Goal: Task Accomplishment & Management: Manage account settings

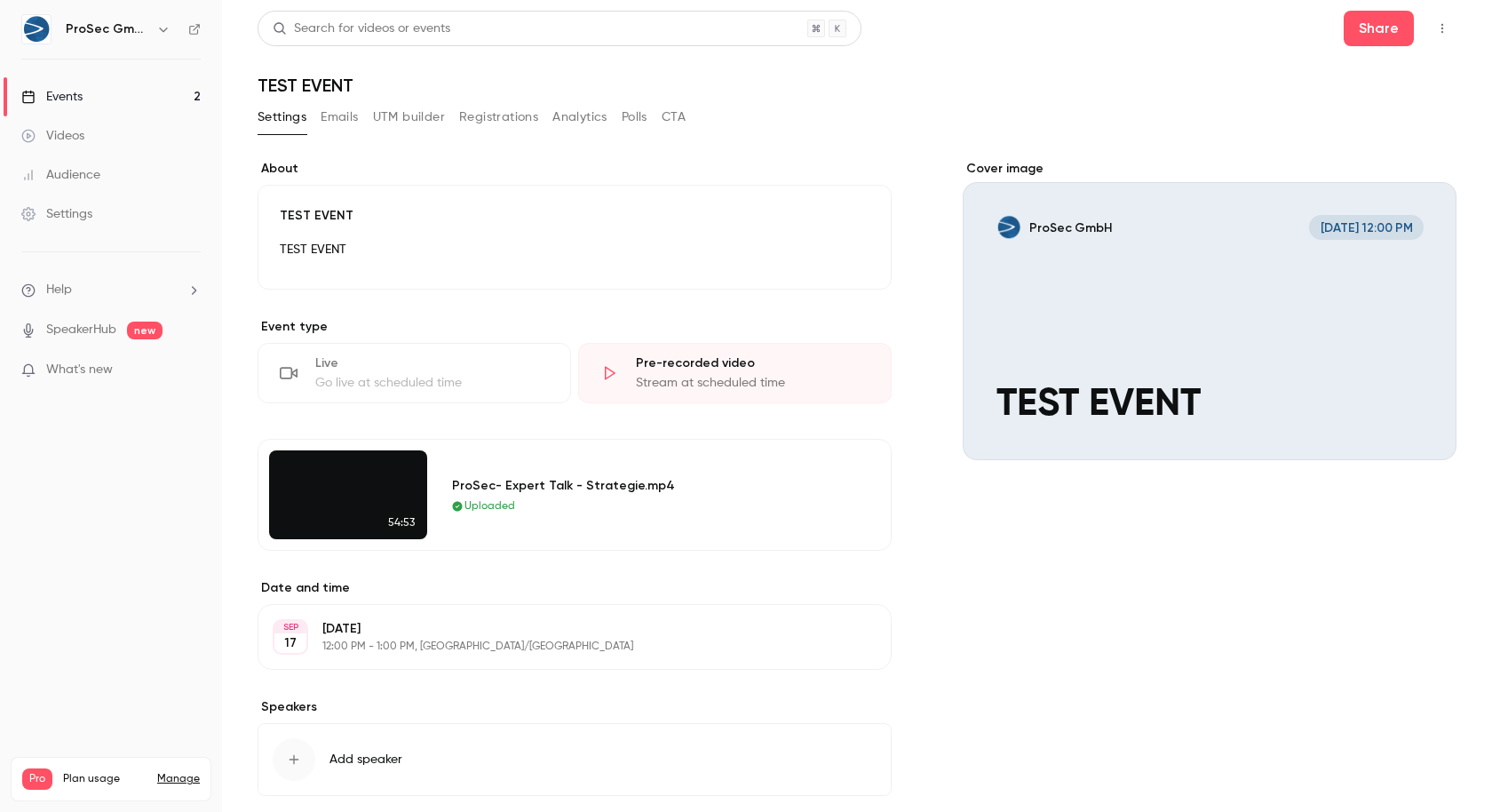
click at [278, 120] on button "Settings" at bounding box center [282, 117] width 48 height 29
click at [390, 641] on p "12:00 PM - 1:00 PM, [GEOGRAPHIC_DATA]/[GEOGRAPHIC_DATA]" at bounding box center [560, 646] width 475 height 14
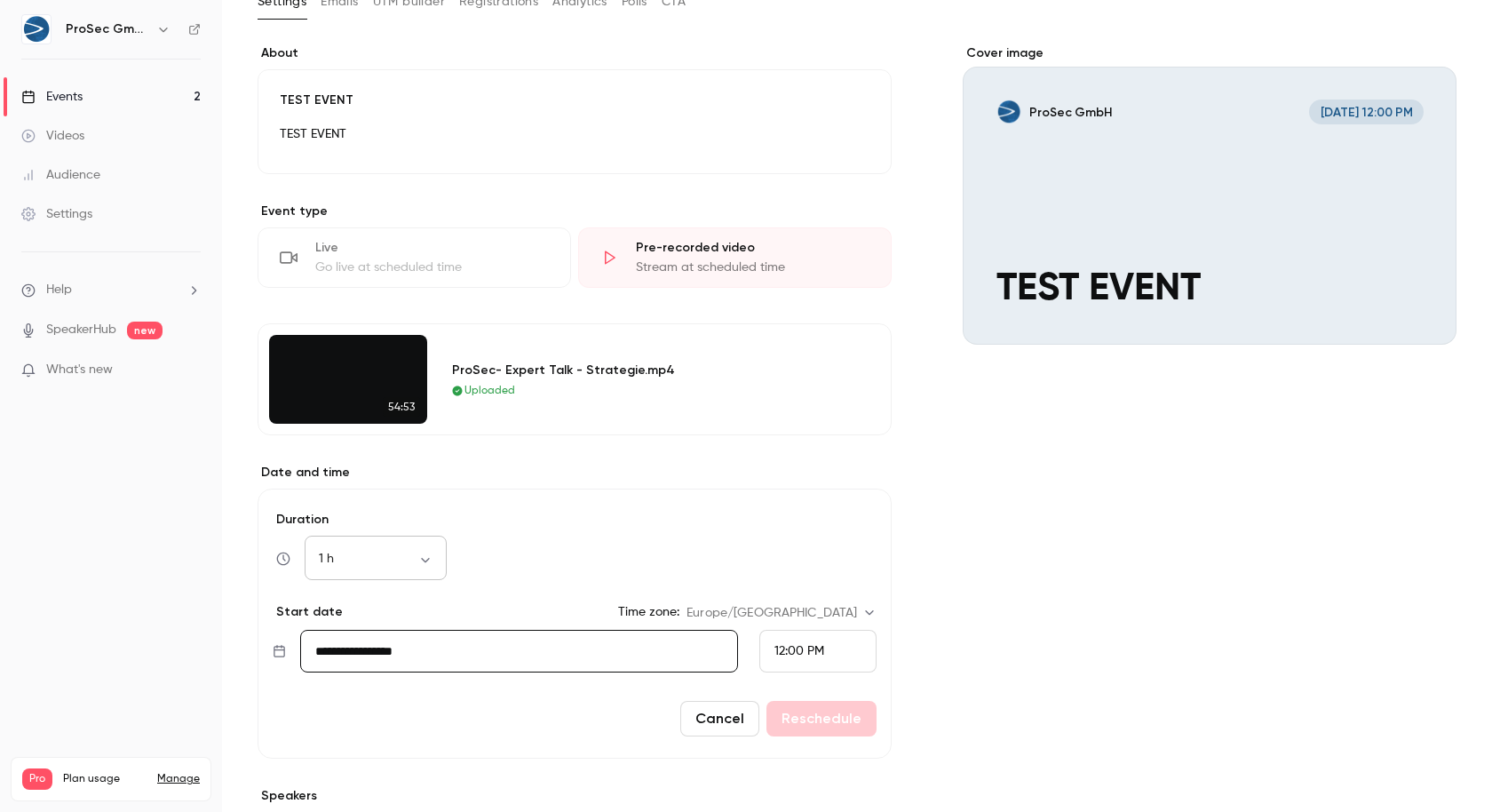
scroll to position [152, 0]
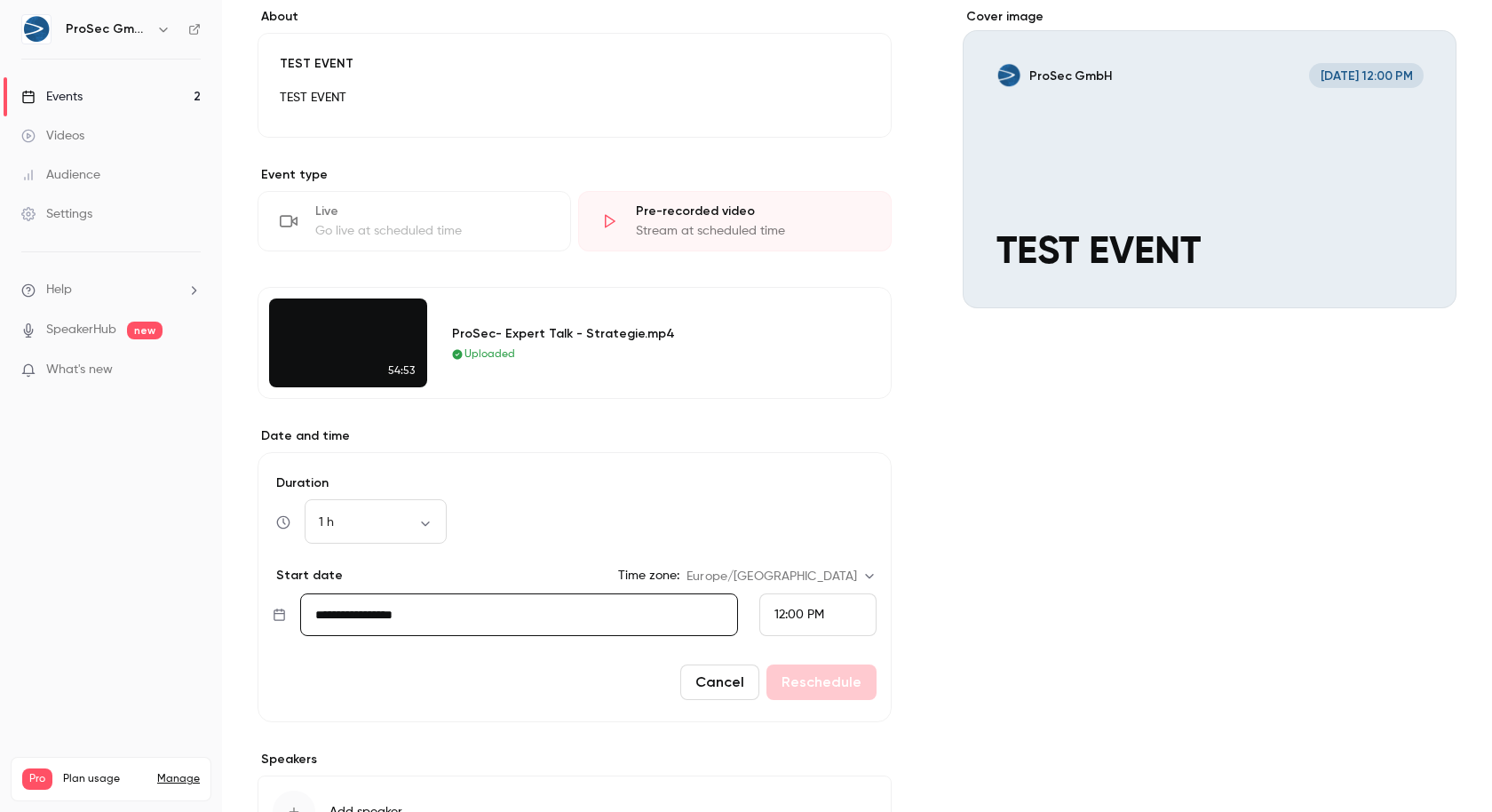
click at [797, 618] on div "12:00 PM" at bounding box center [799, 615] width 49 height 19
click at [821, 522] on span "12:30 PM" at bounding box center [800, 528] width 48 height 12
click at [807, 672] on button "Reschedule" at bounding box center [821, 682] width 110 height 35
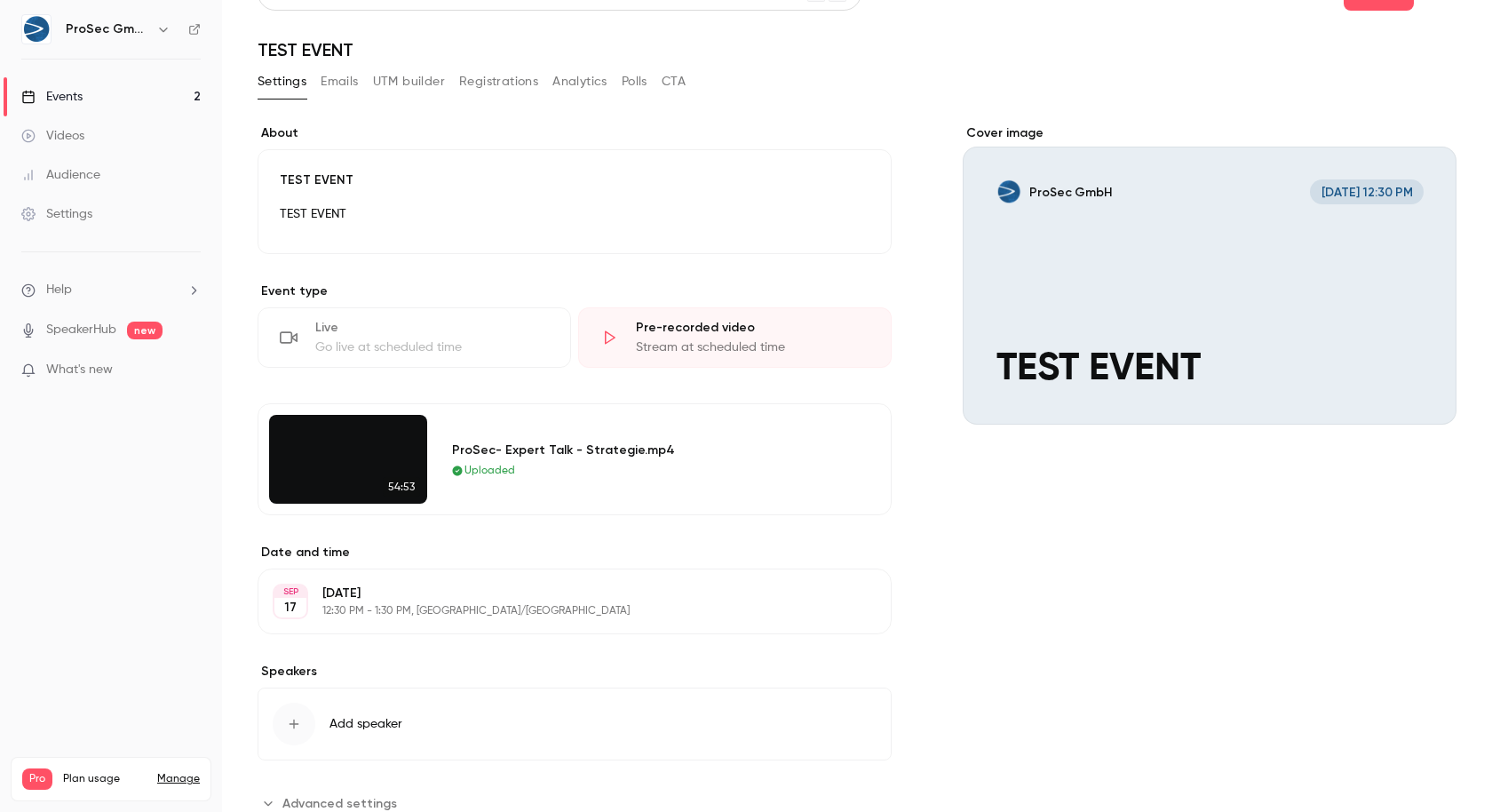
scroll to position [13, 0]
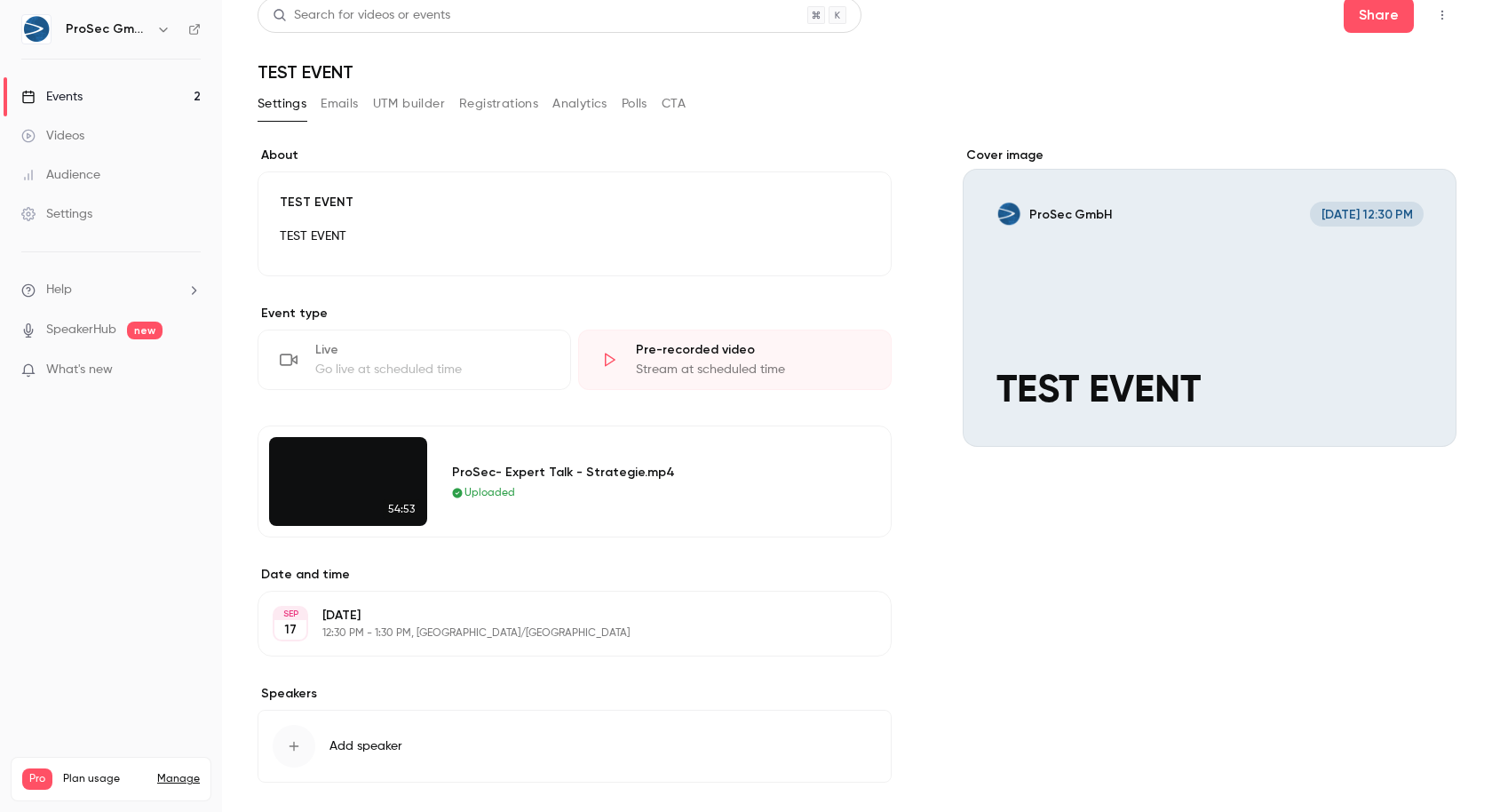
click at [469, 108] on button "Registrations" at bounding box center [498, 103] width 79 height 29
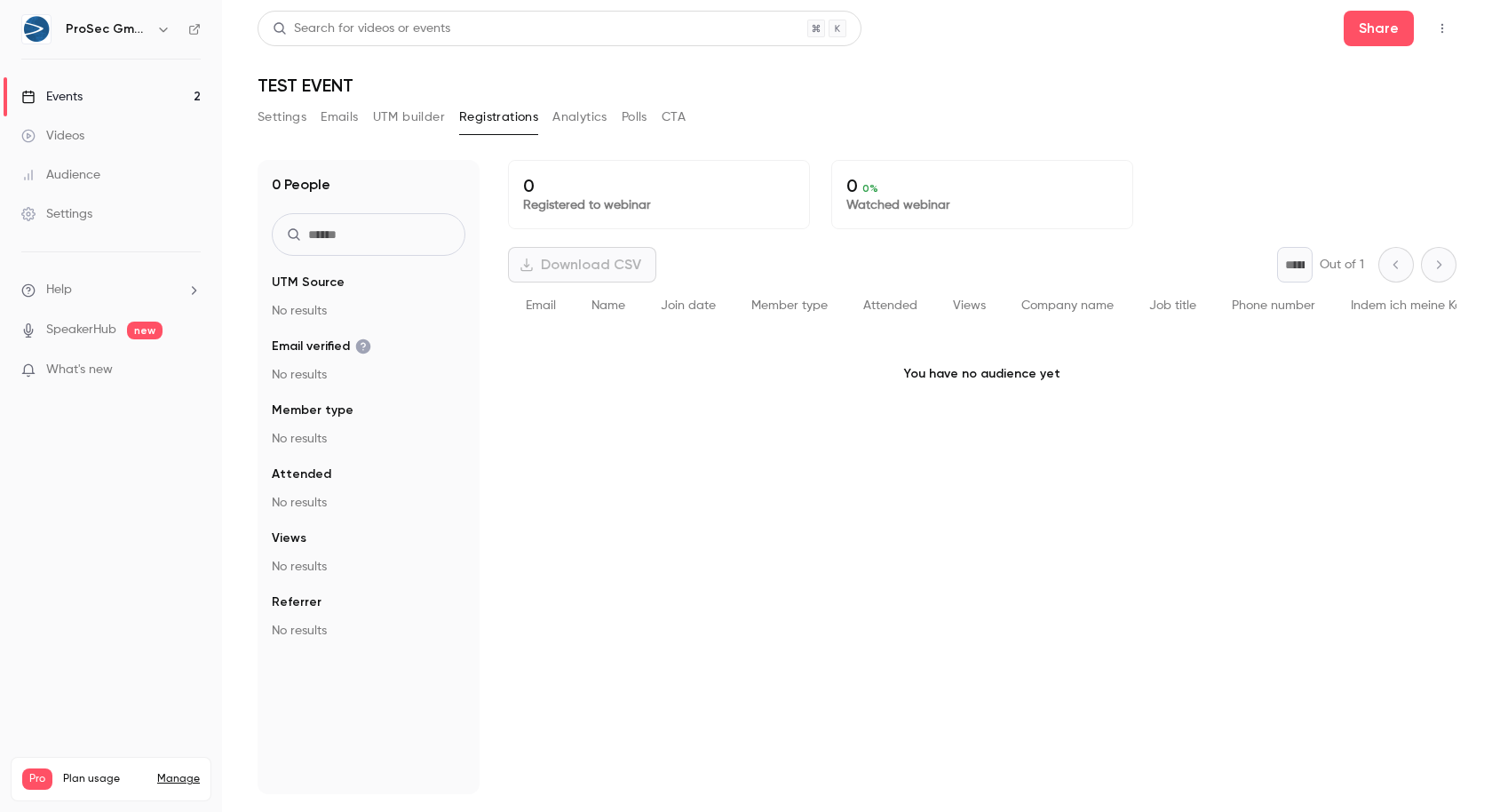
click at [563, 123] on button "Analytics" at bounding box center [579, 117] width 55 height 29
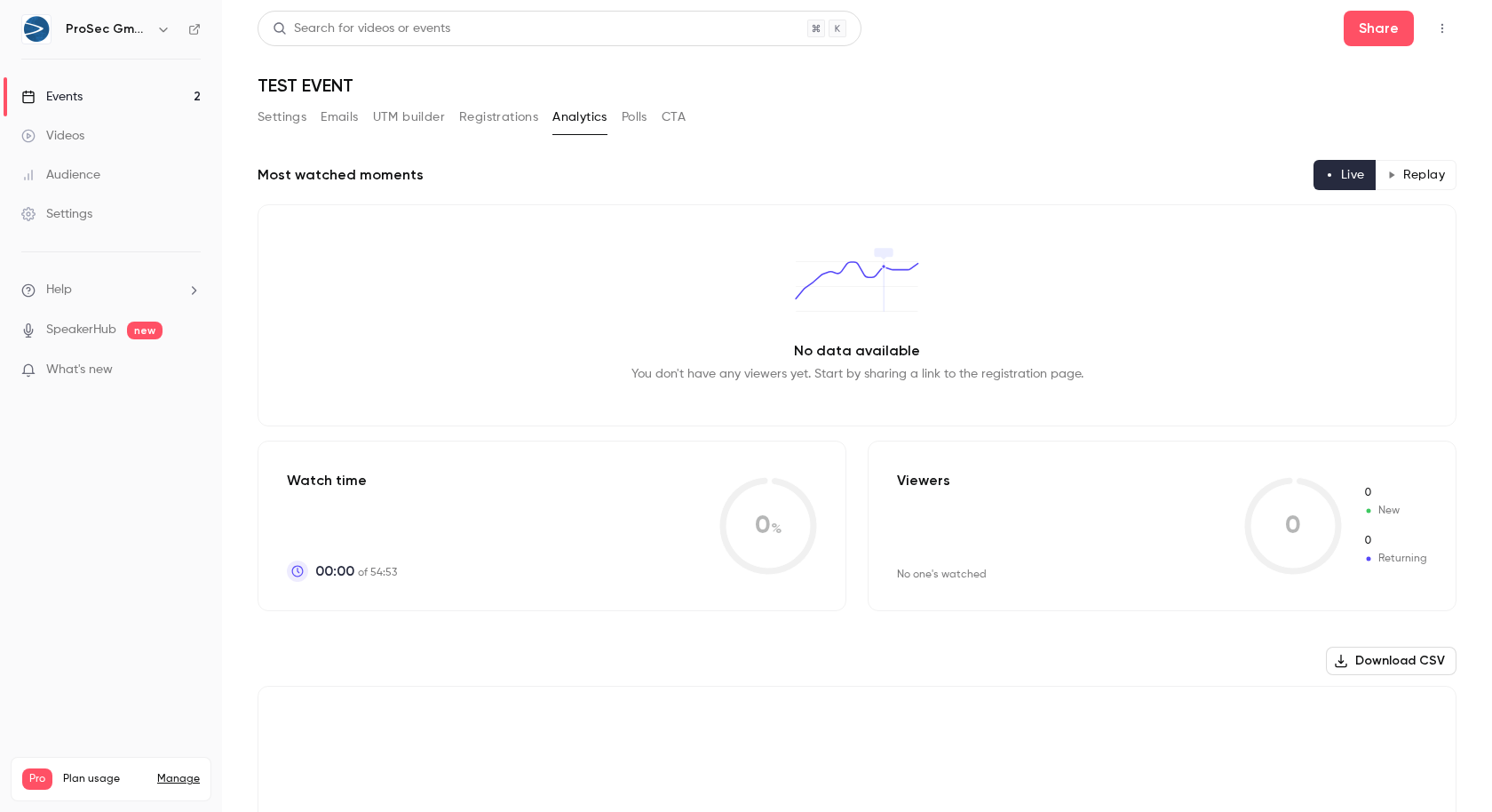
click at [494, 118] on button "Registrations" at bounding box center [498, 117] width 79 height 29
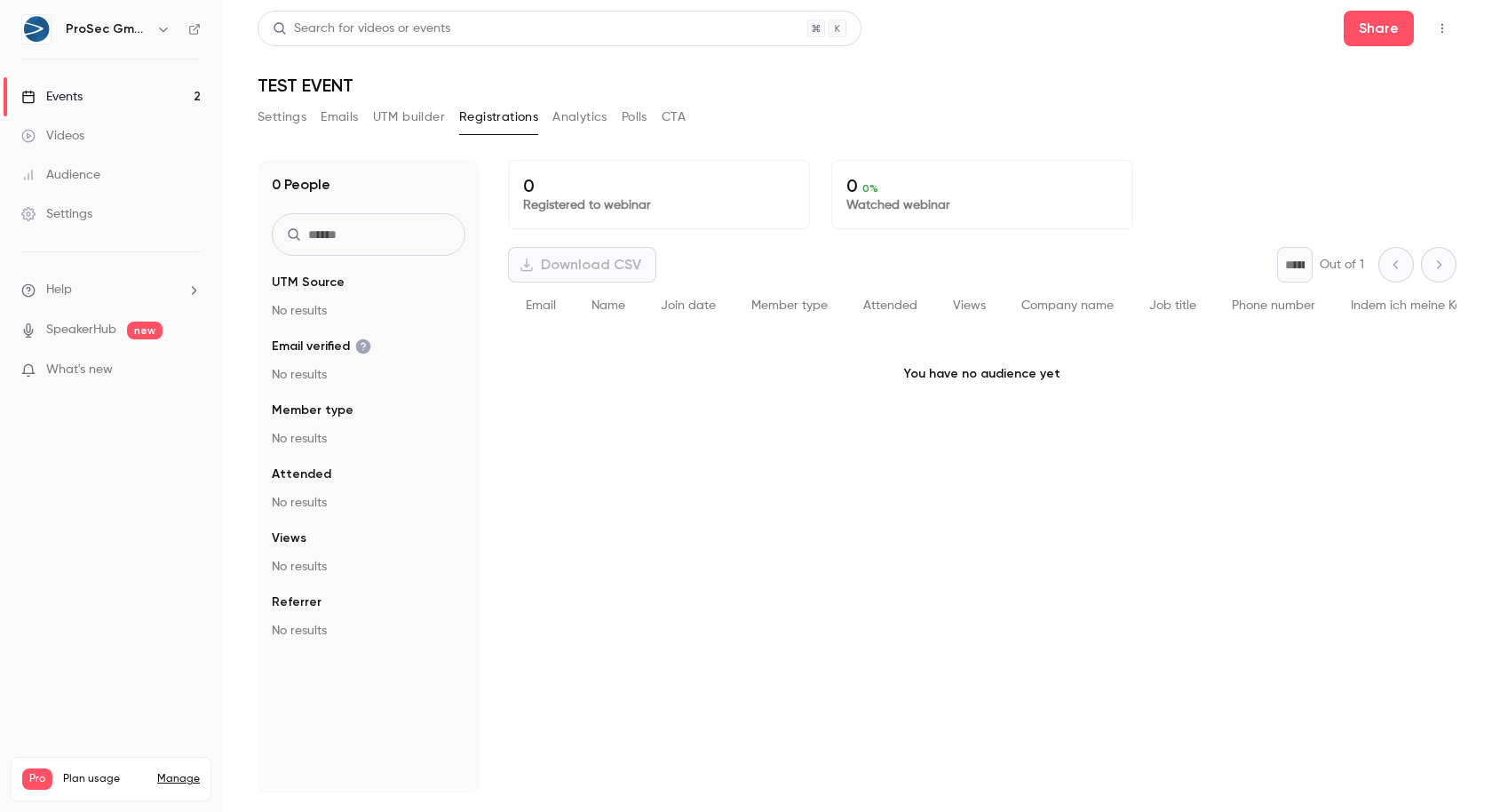
click at [408, 114] on button "UTM builder" at bounding box center [409, 117] width 72 height 29
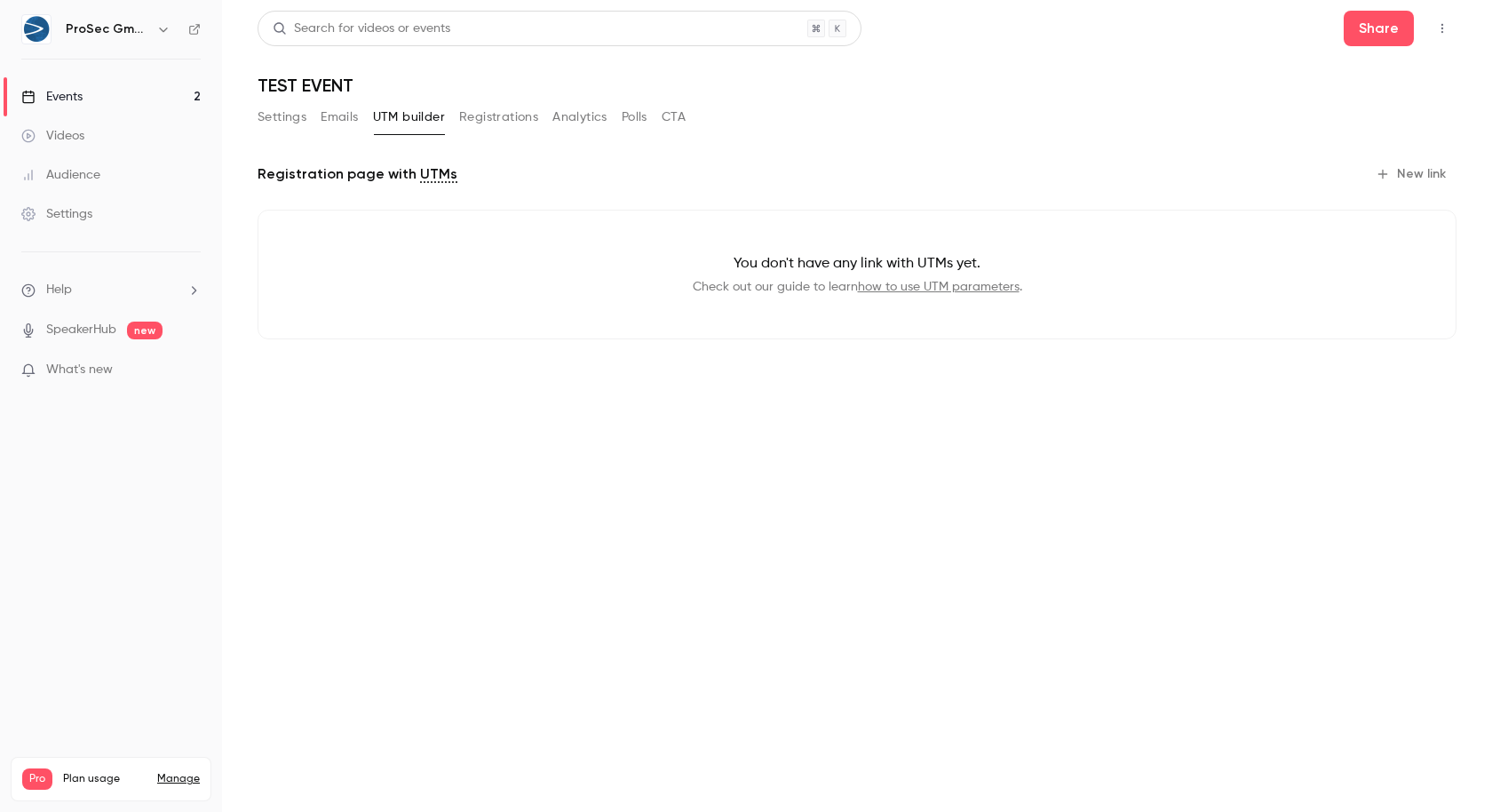
click at [346, 108] on button "Emails" at bounding box center [339, 117] width 37 height 29
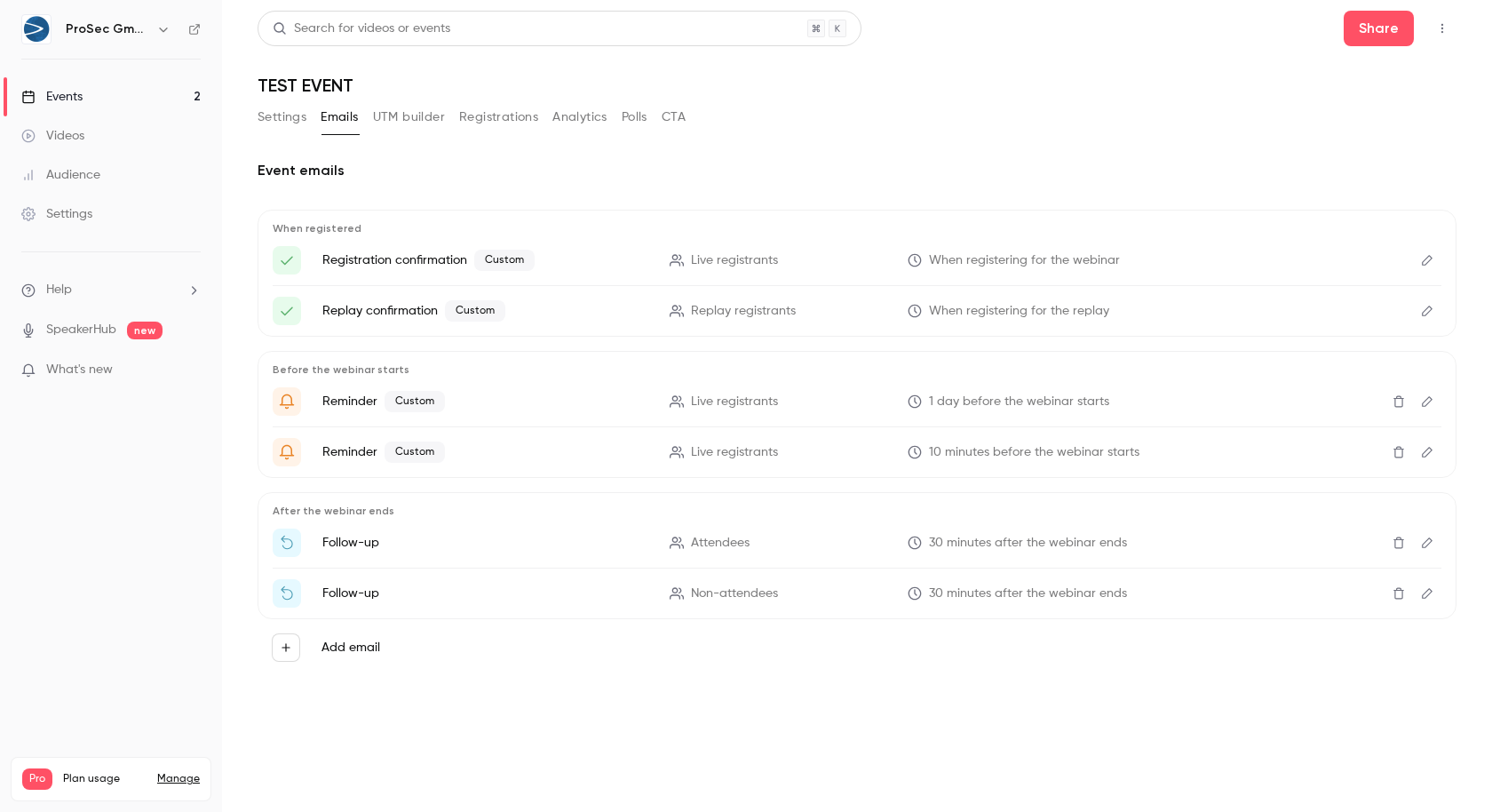
click at [629, 125] on button "Polls" at bounding box center [635, 117] width 26 height 29
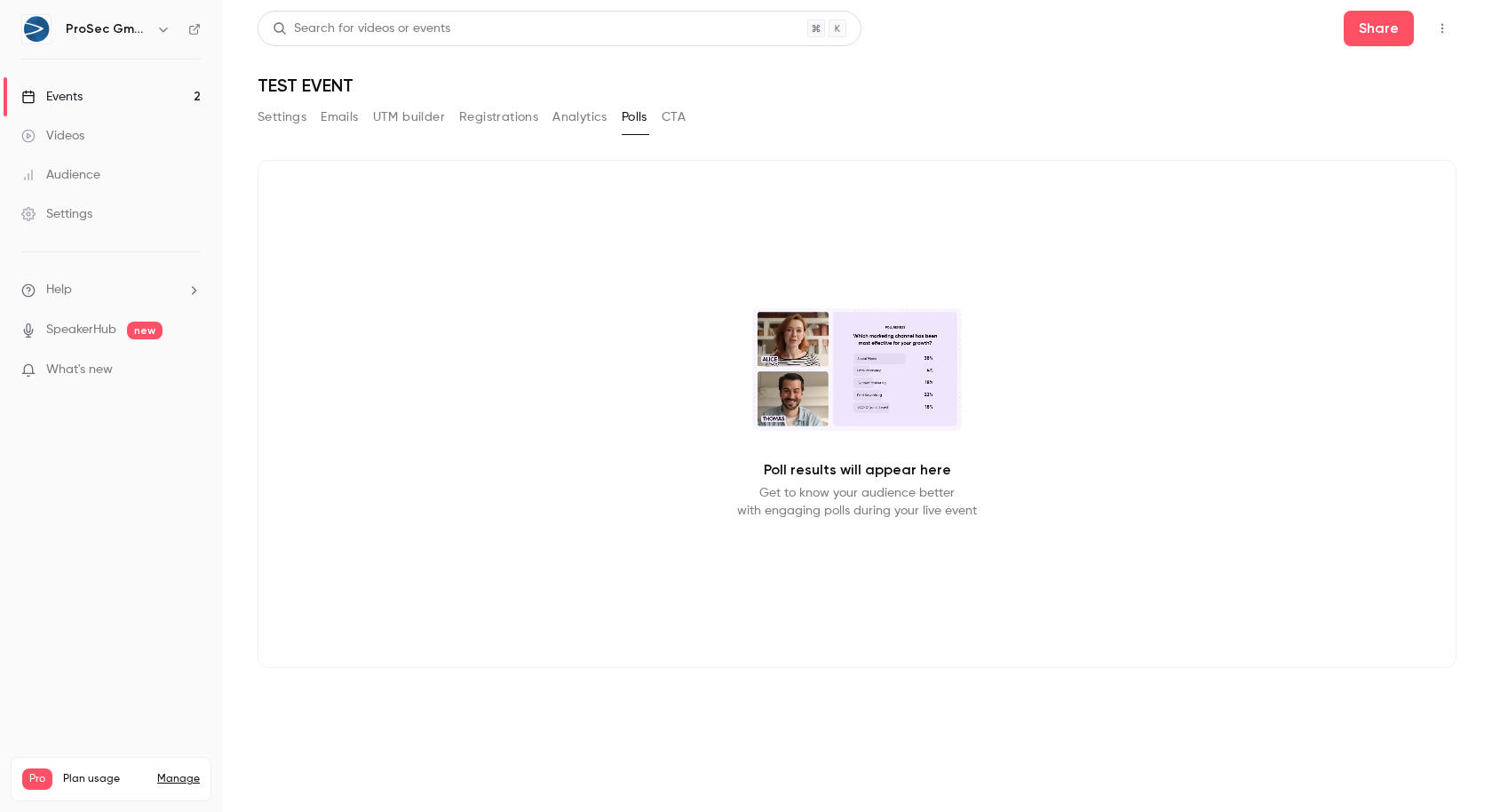
click at [663, 125] on button "CTA" at bounding box center [673, 117] width 24 height 29
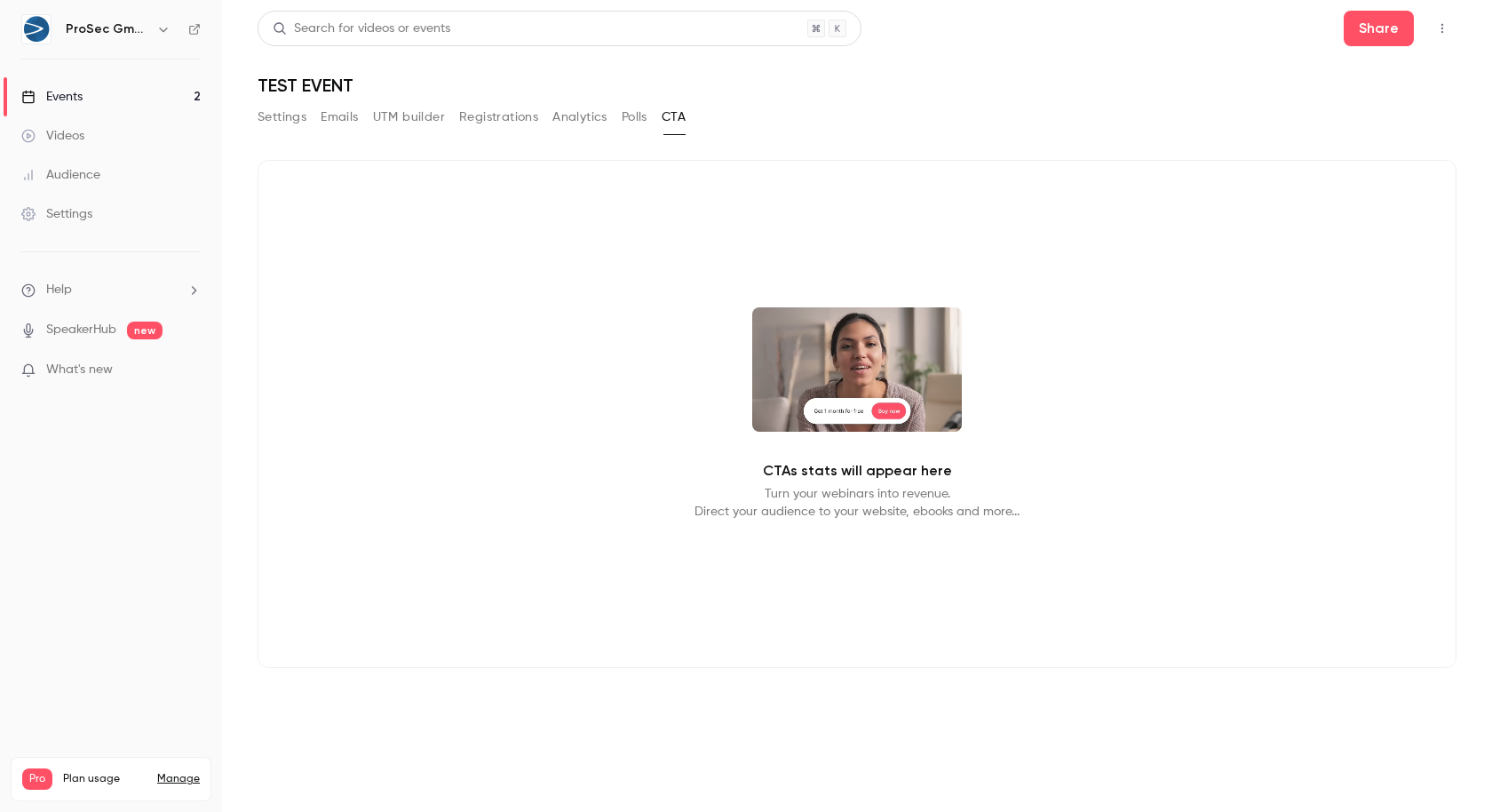
click at [625, 126] on button "Polls" at bounding box center [635, 117] width 26 height 29
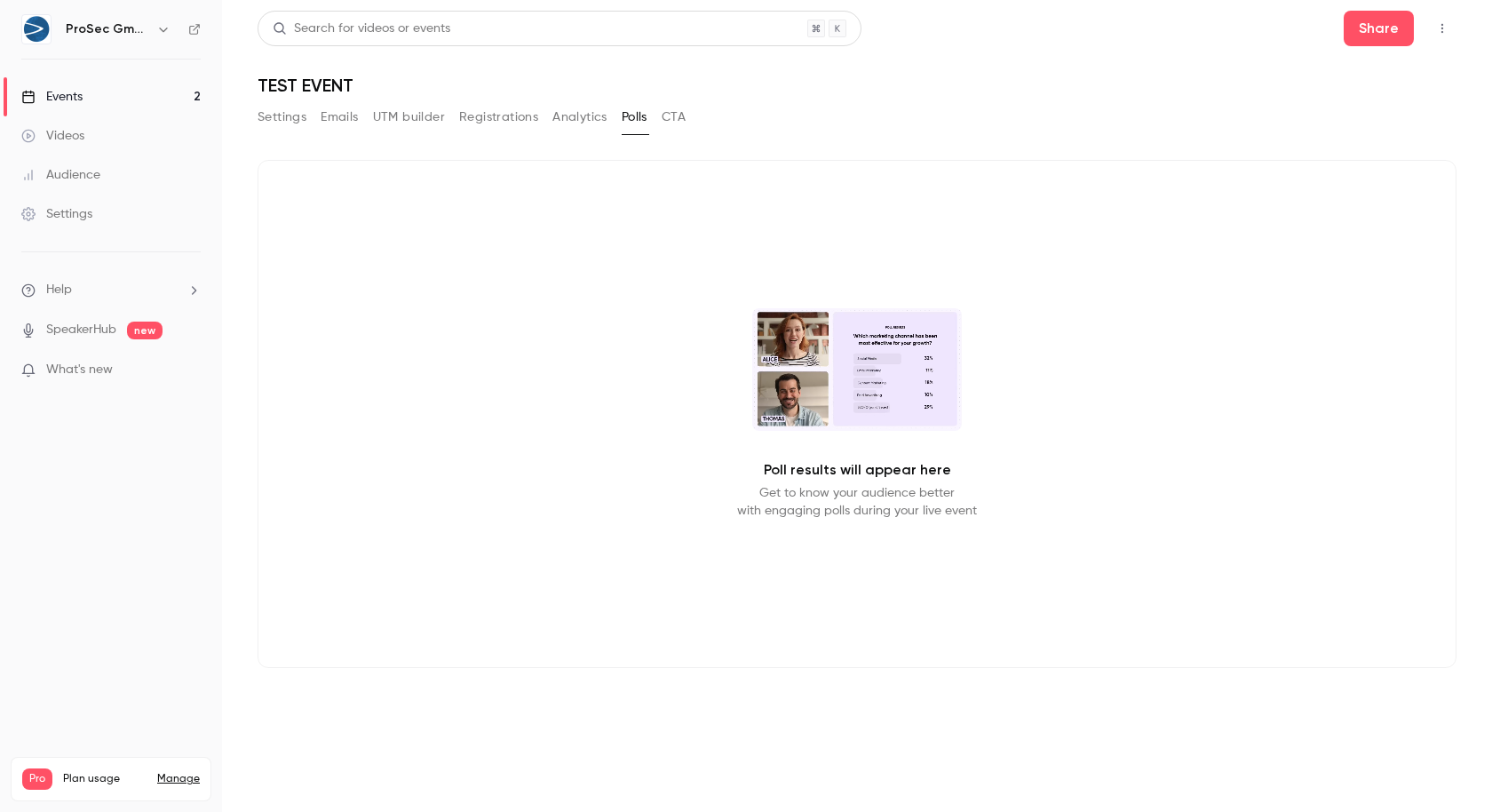
click at [272, 127] on button "Settings" at bounding box center [282, 117] width 48 height 29
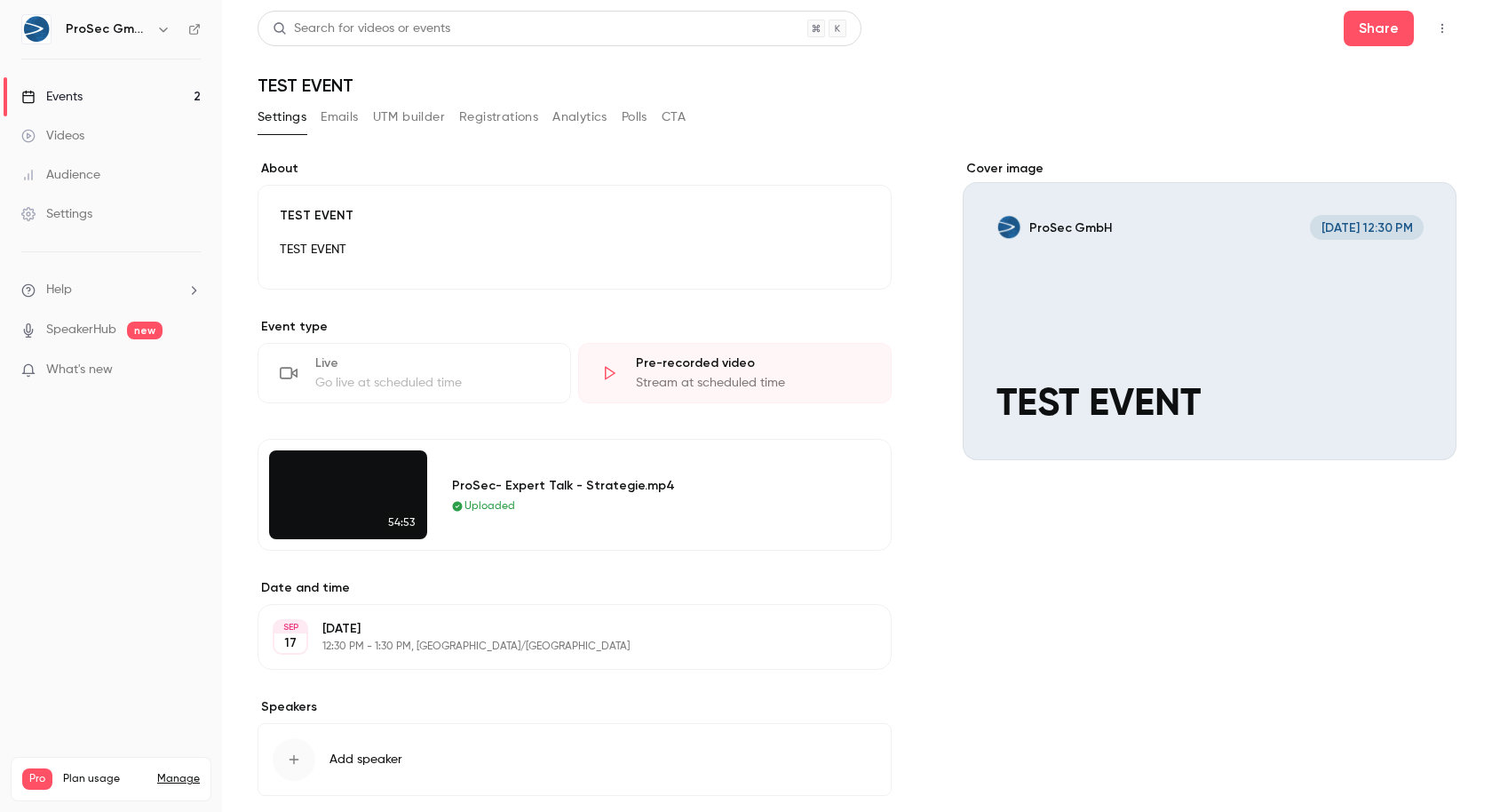
click at [1434, 39] on button "button" at bounding box center [1443, 28] width 29 height 29
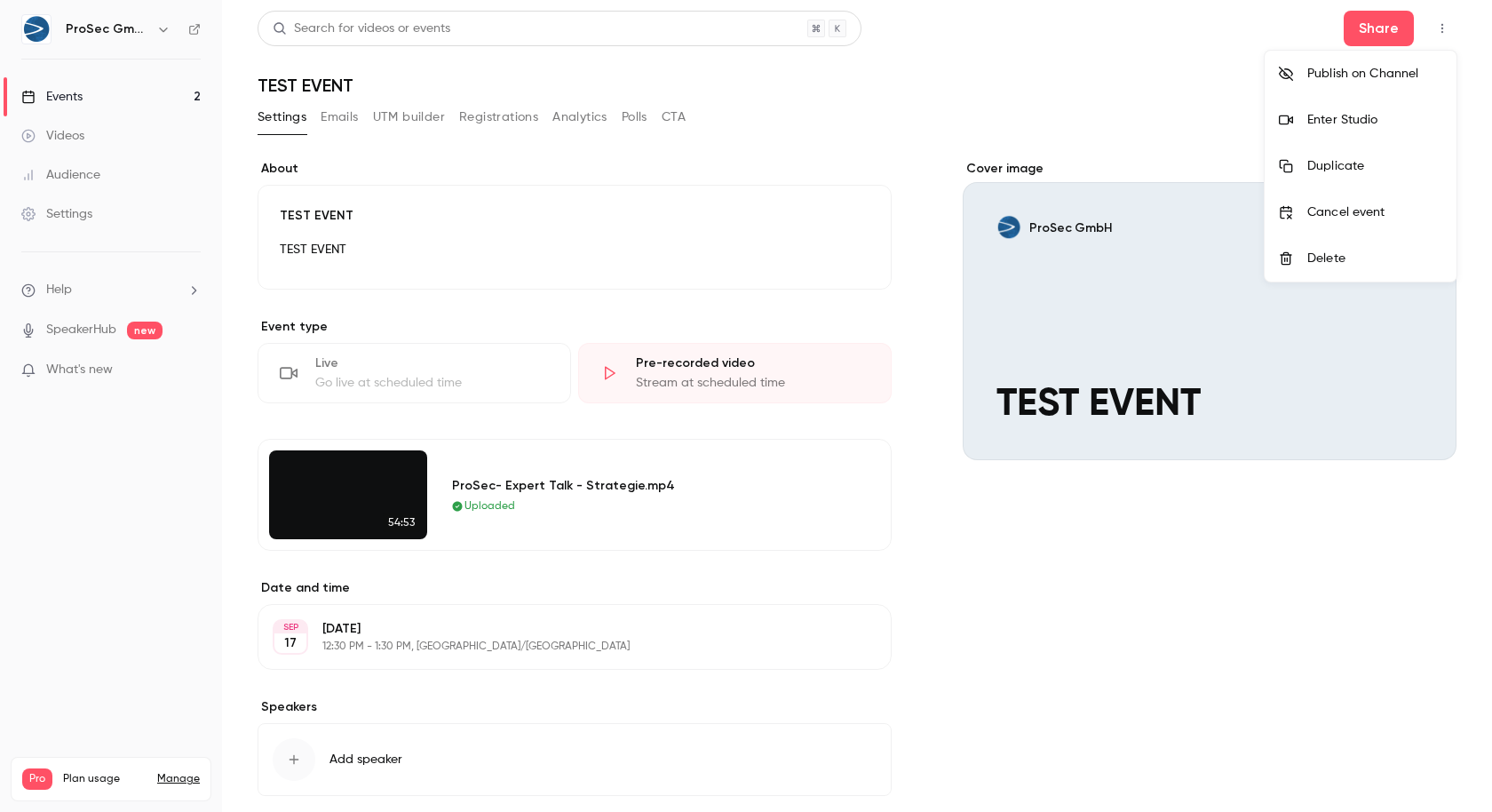
click at [1160, 44] on div at bounding box center [746, 406] width 1492 height 812
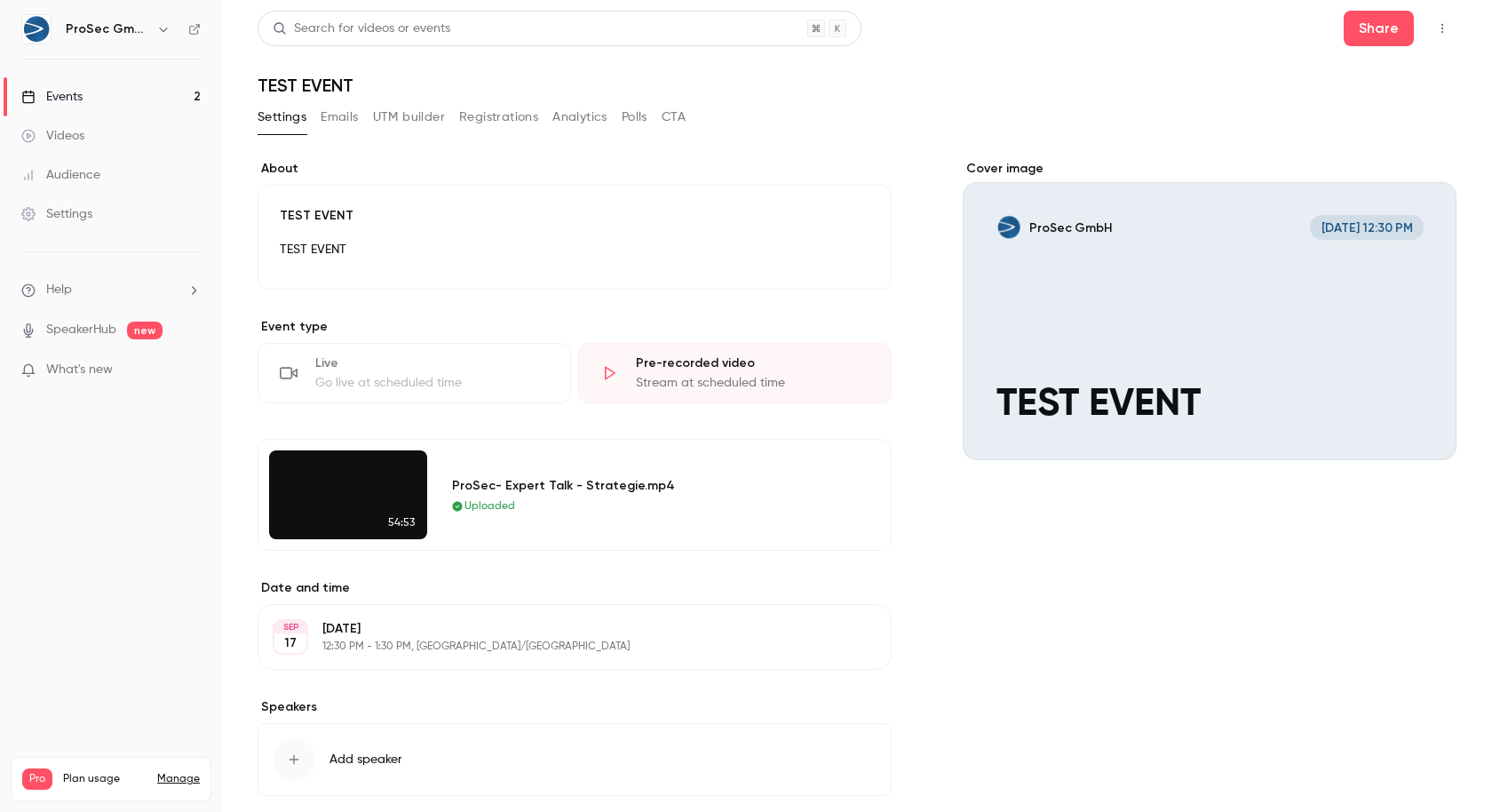
click at [183, 33] on div "ProSec GmbH" at bounding box center [111, 29] width 180 height 30
click at [200, 29] on icon at bounding box center [194, 29] width 12 height 12
click at [507, 116] on button "Registrations" at bounding box center [498, 117] width 79 height 29
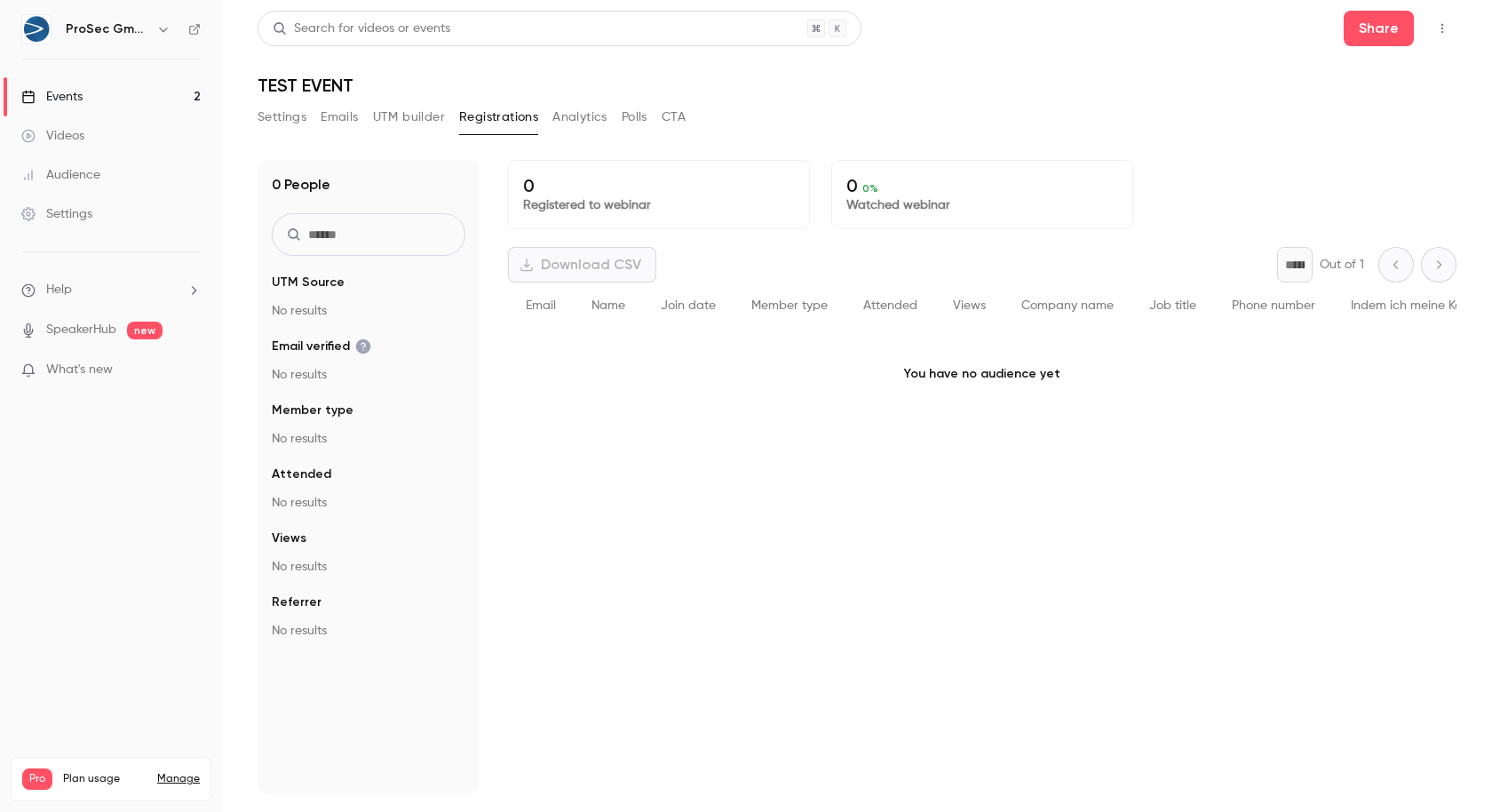
click at [296, 118] on button "Settings" at bounding box center [282, 117] width 48 height 29
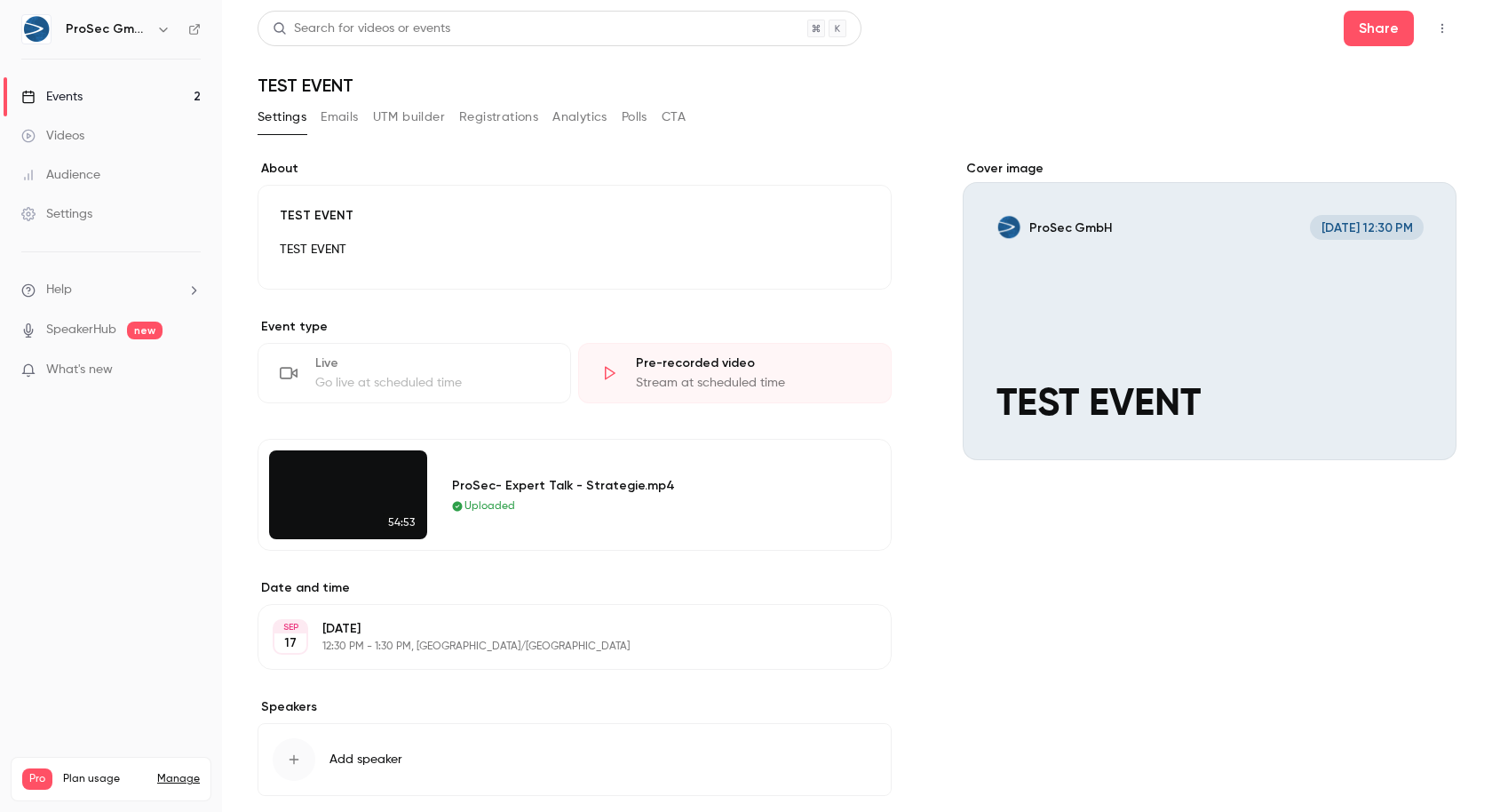
click at [344, 122] on button "Emails" at bounding box center [339, 117] width 37 height 29
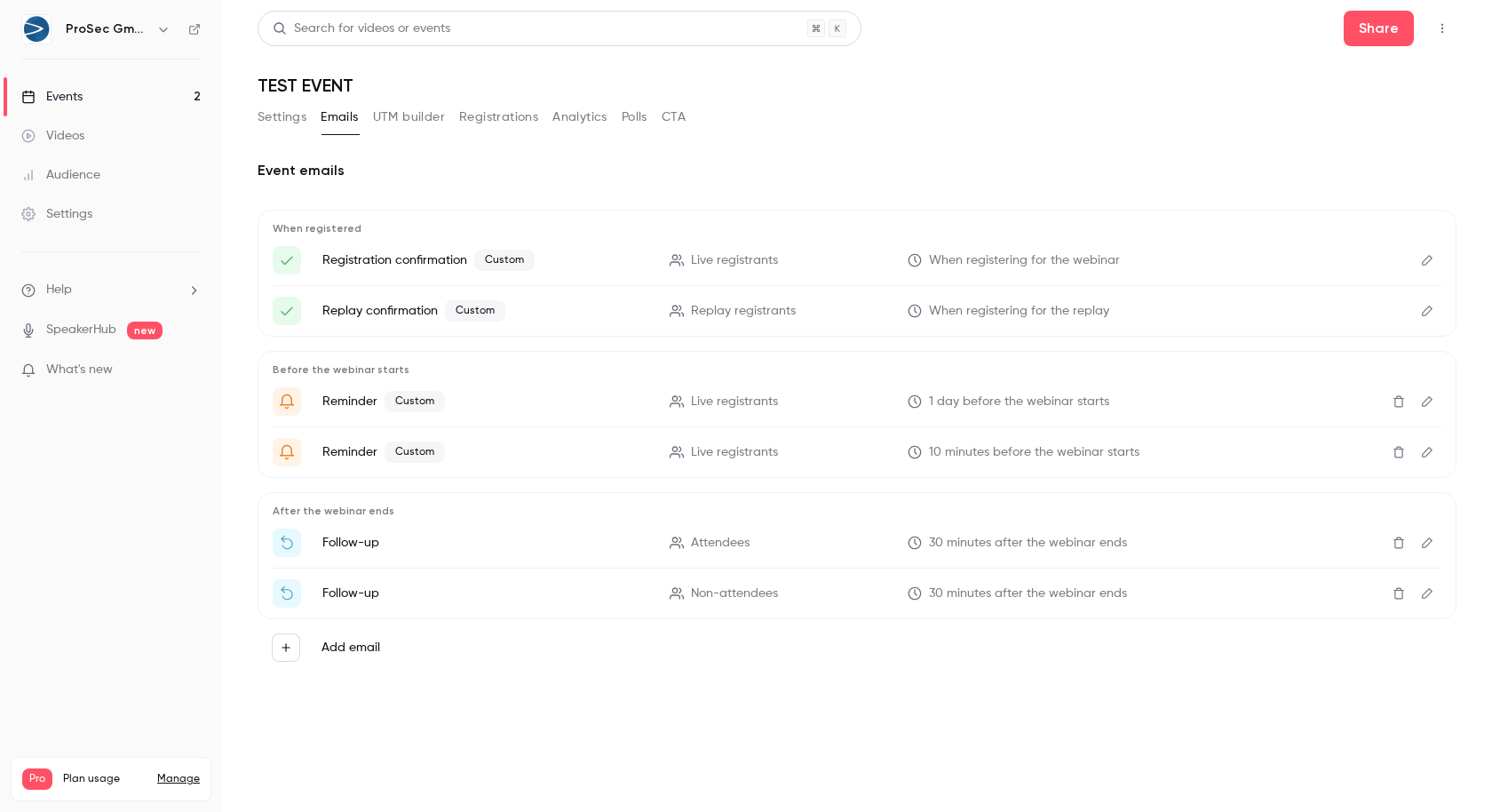
click at [298, 129] on button "Settings" at bounding box center [282, 117] width 48 height 29
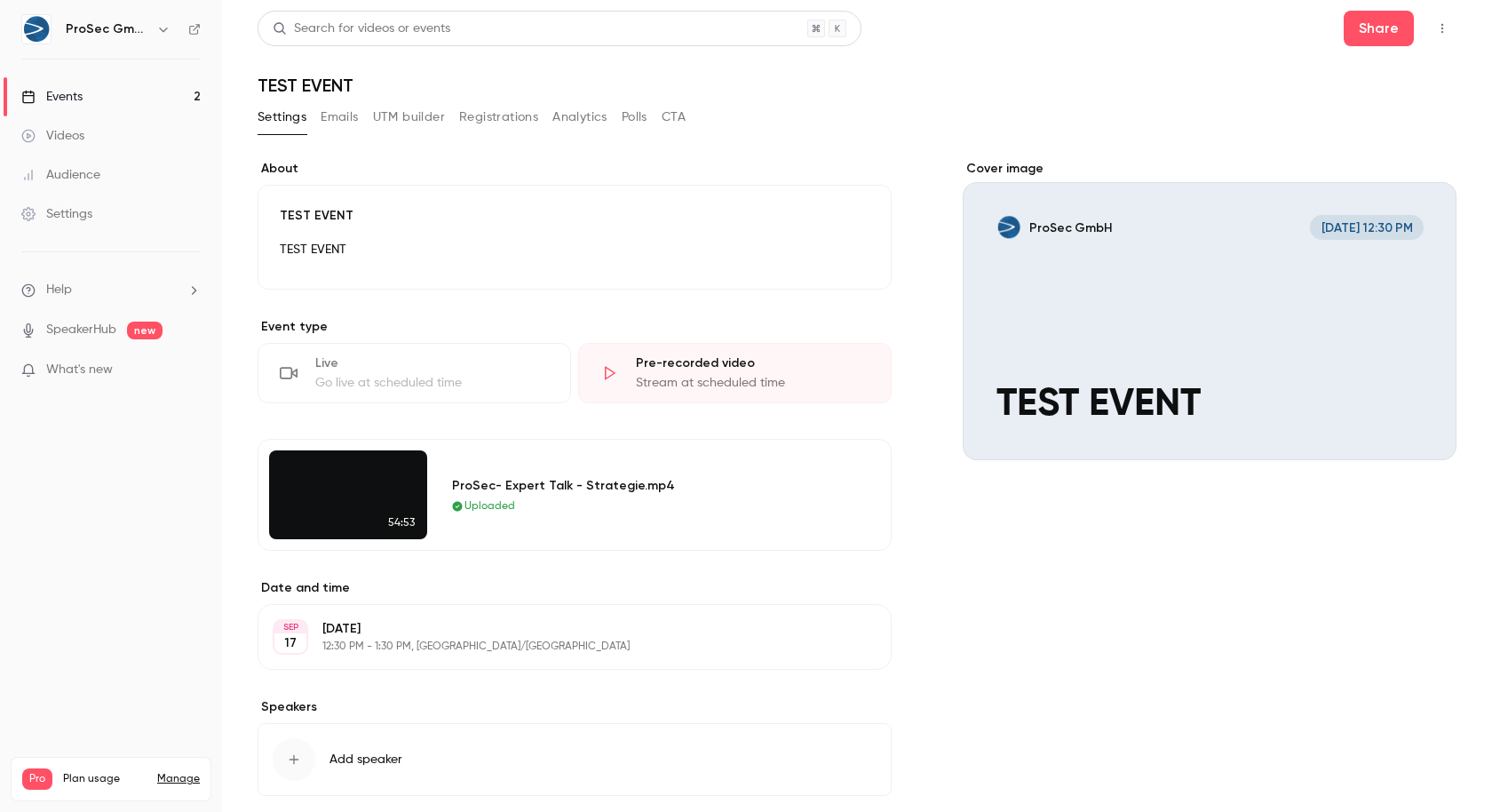
click at [1450, 29] on button "button" at bounding box center [1443, 28] width 29 height 29
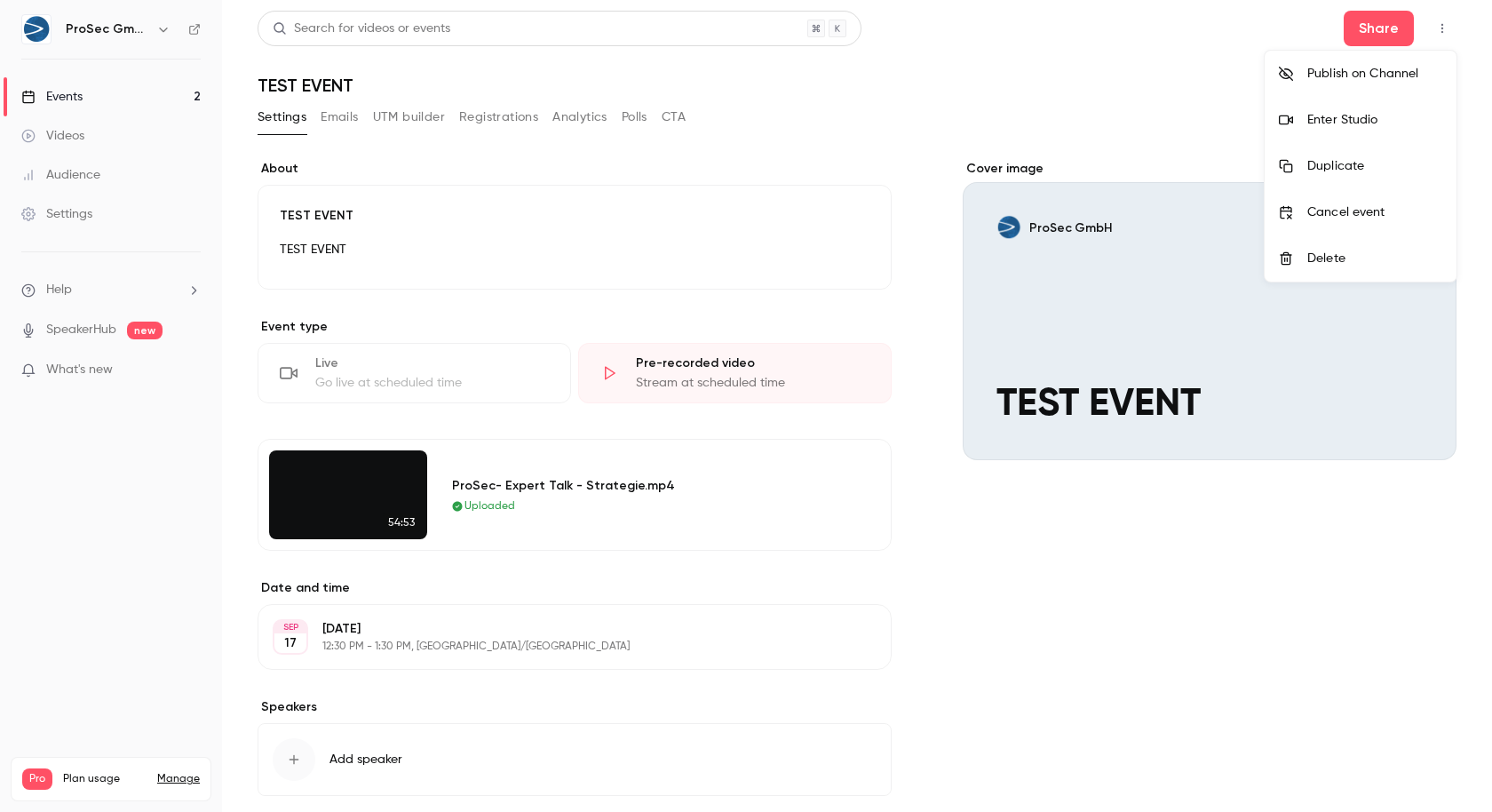
click at [1372, 72] on div "Publish on Channel" at bounding box center [1375, 74] width 135 height 18
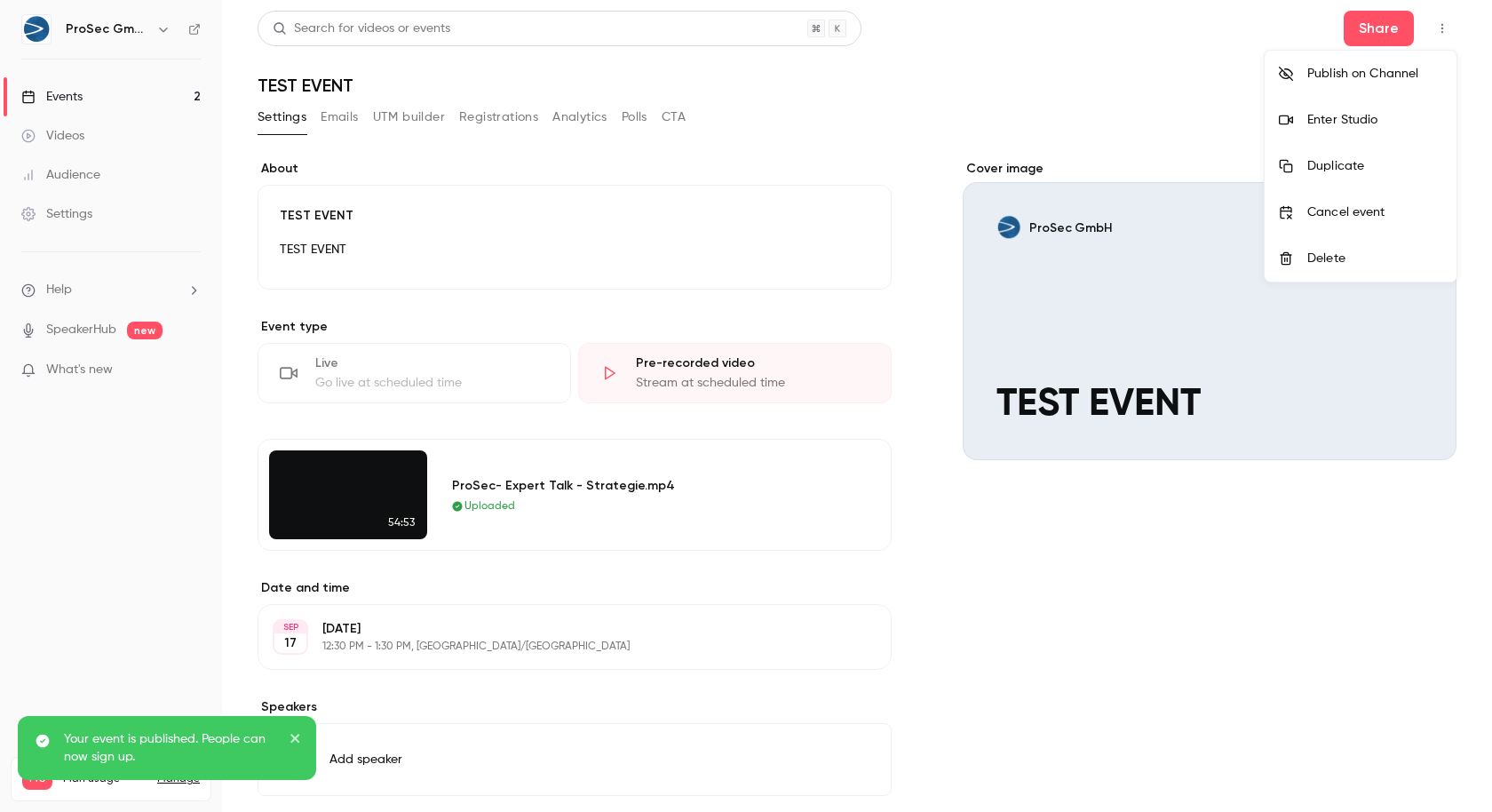
click at [193, 22] on div at bounding box center [746, 406] width 1492 height 812
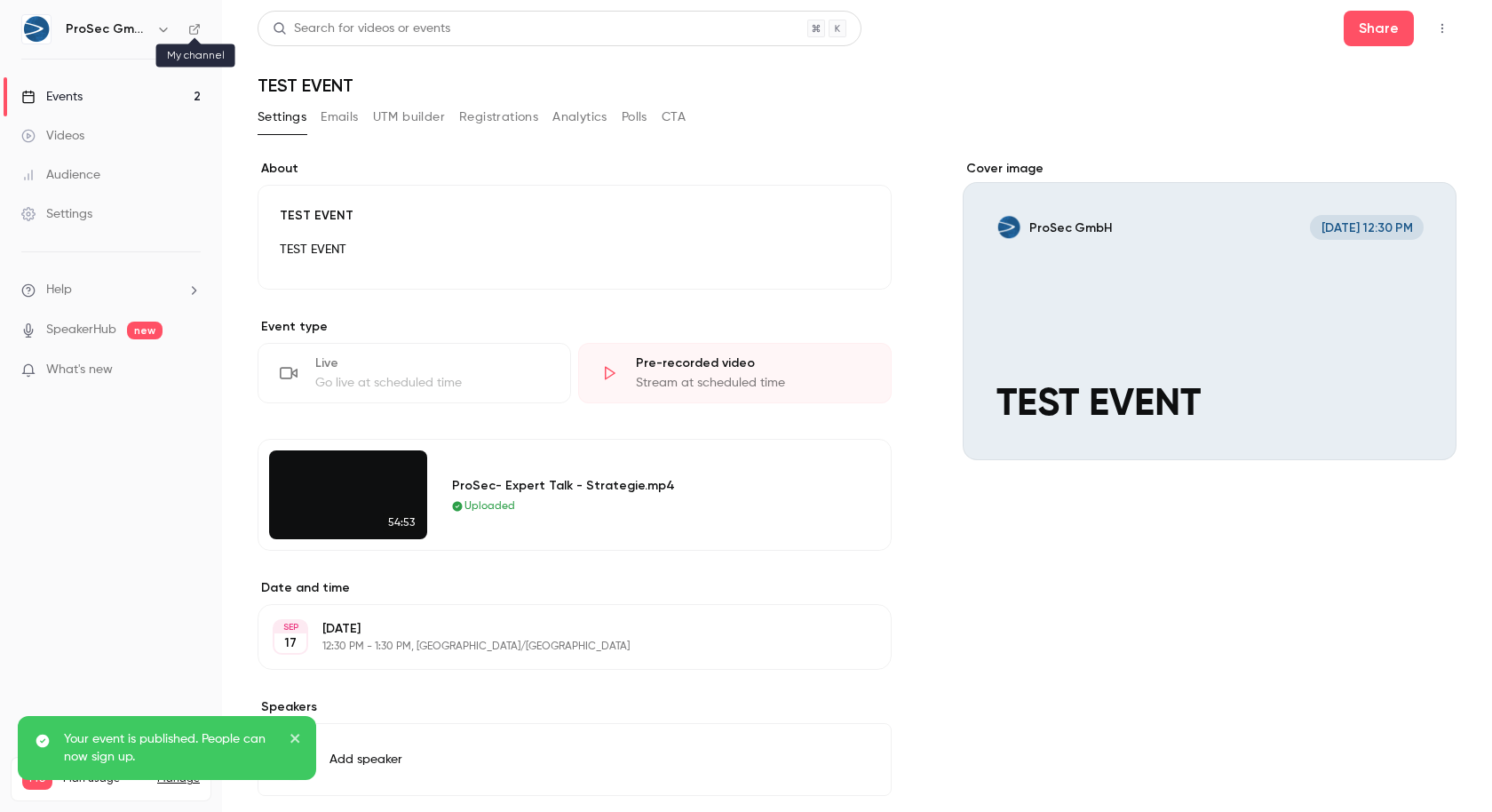
click at [194, 27] on icon at bounding box center [194, 29] width 12 height 12
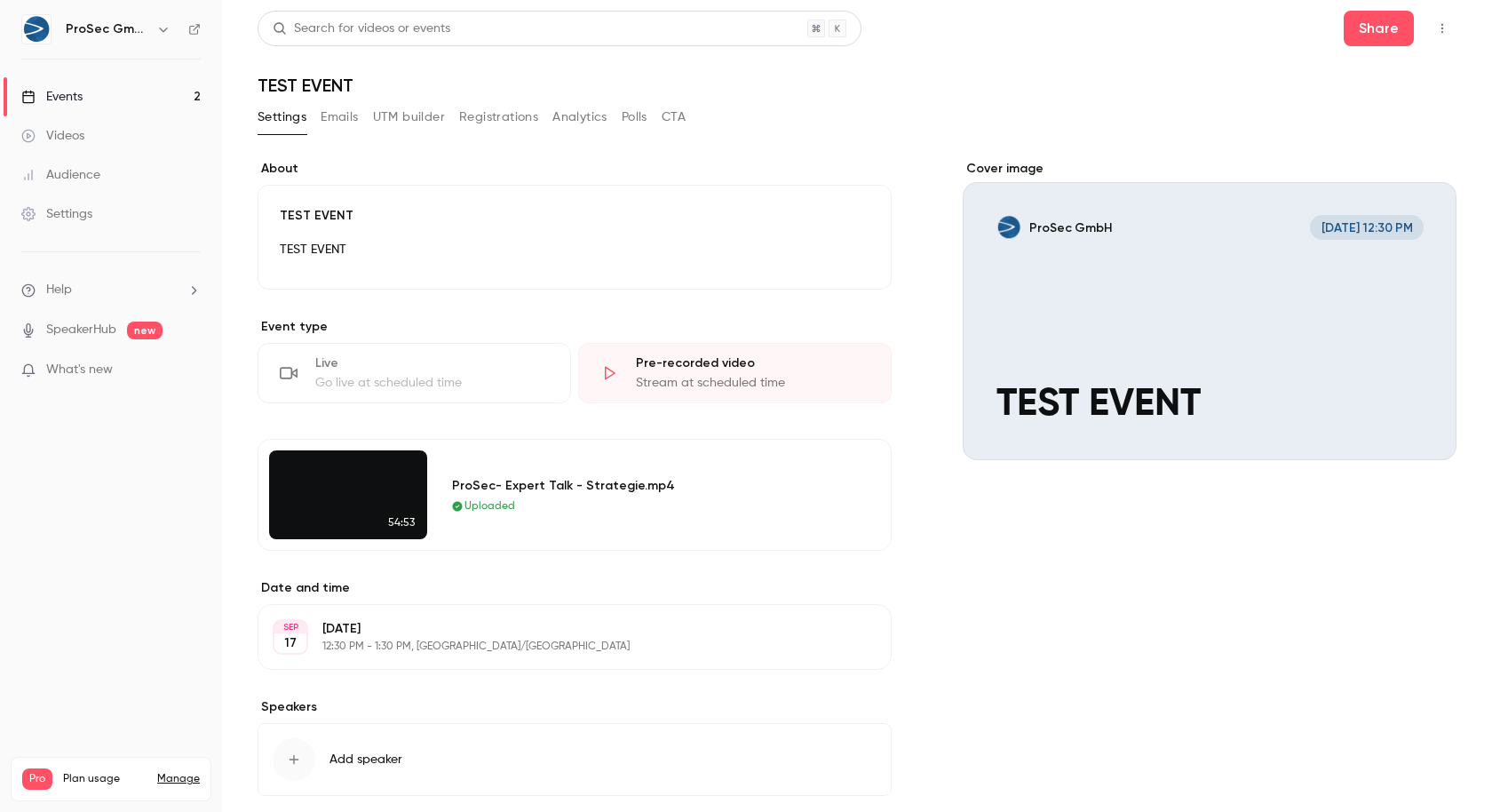
click at [1444, 32] on icon "button" at bounding box center [1442, 28] width 14 height 12
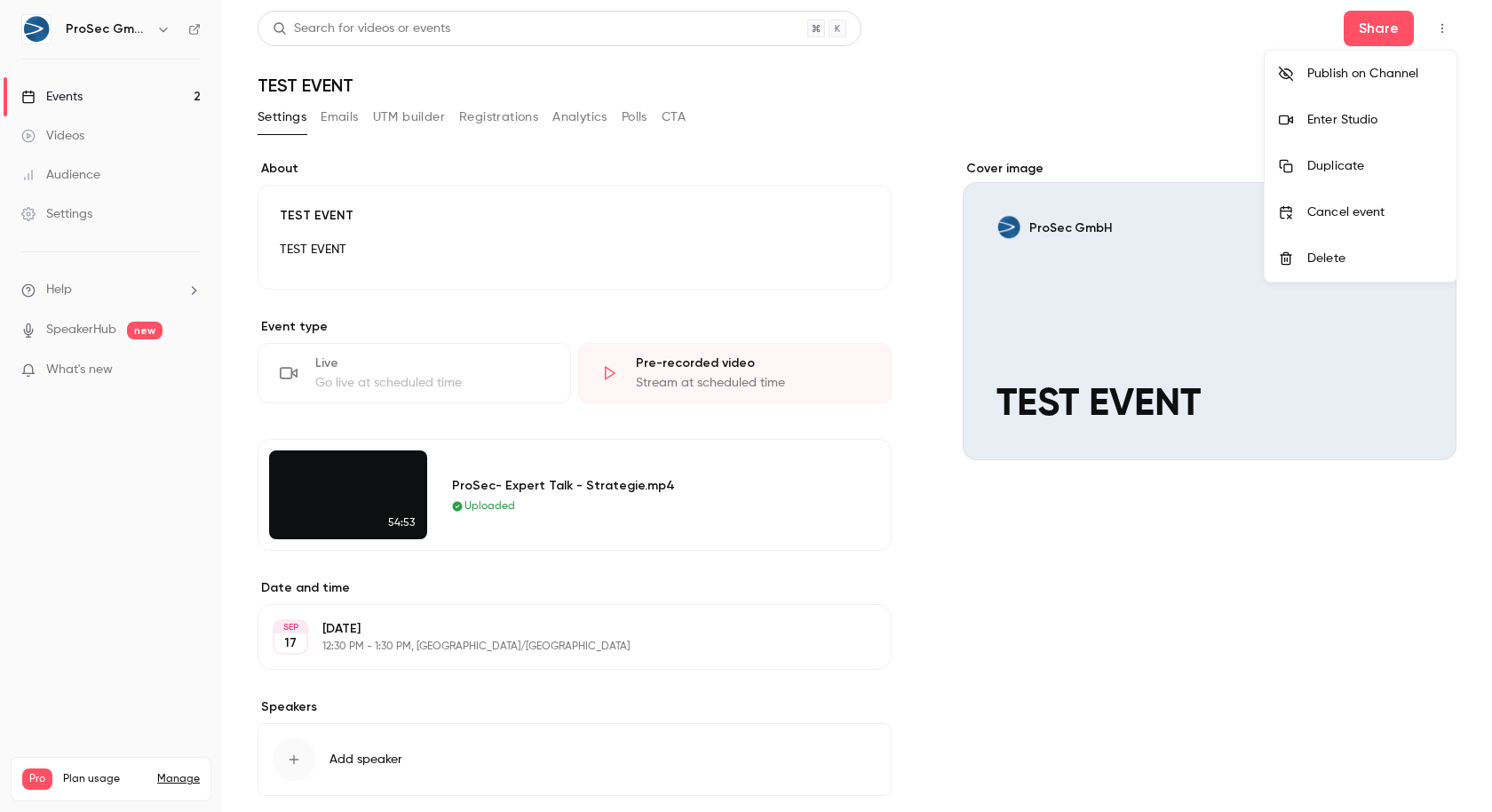
click at [1368, 66] on div "Publish on Channel" at bounding box center [1375, 74] width 135 height 18
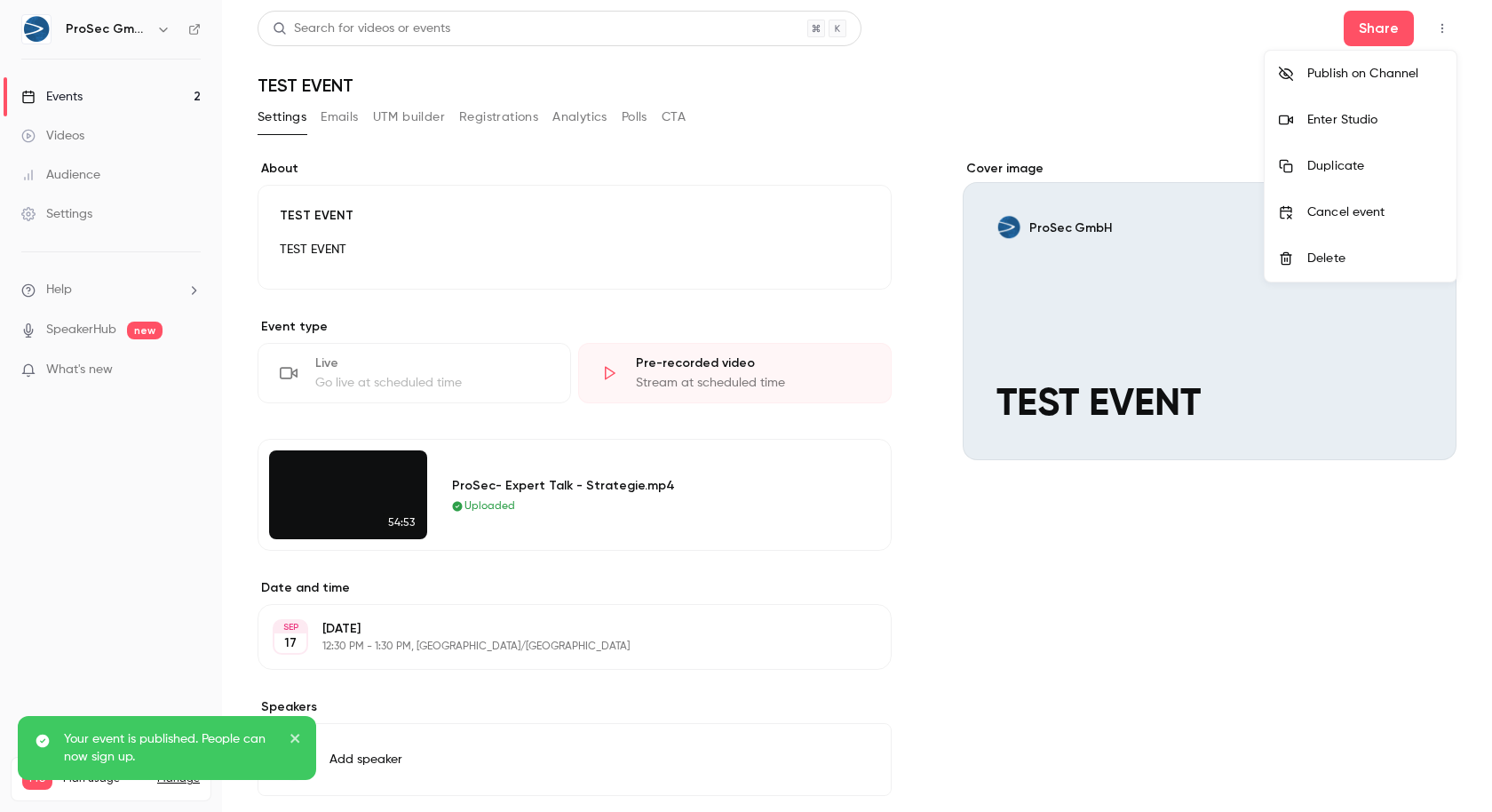
click at [1368, 66] on div "Publish on Channel" at bounding box center [1375, 74] width 135 height 18
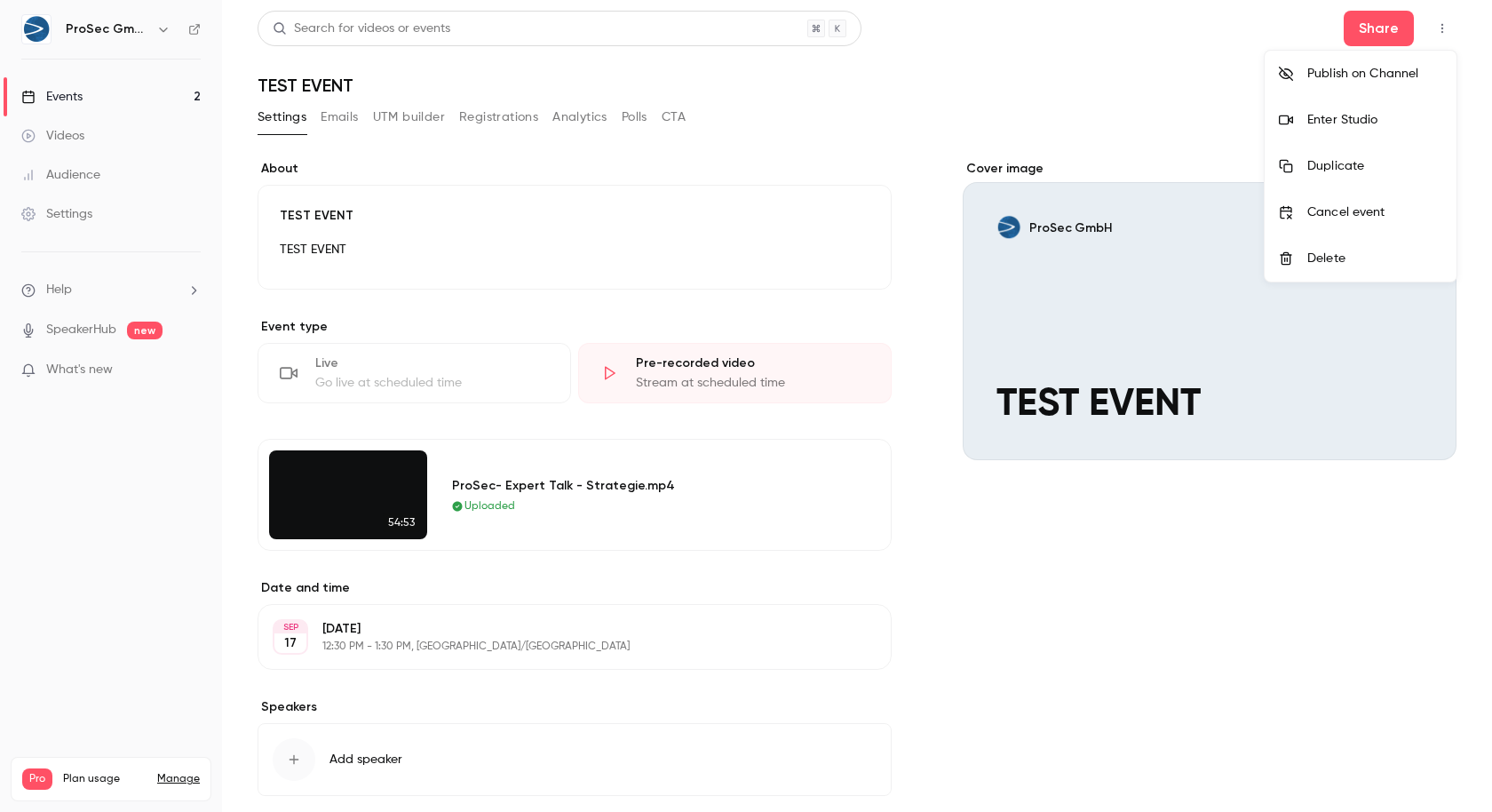
click at [815, 99] on div at bounding box center [746, 406] width 1492 height 812
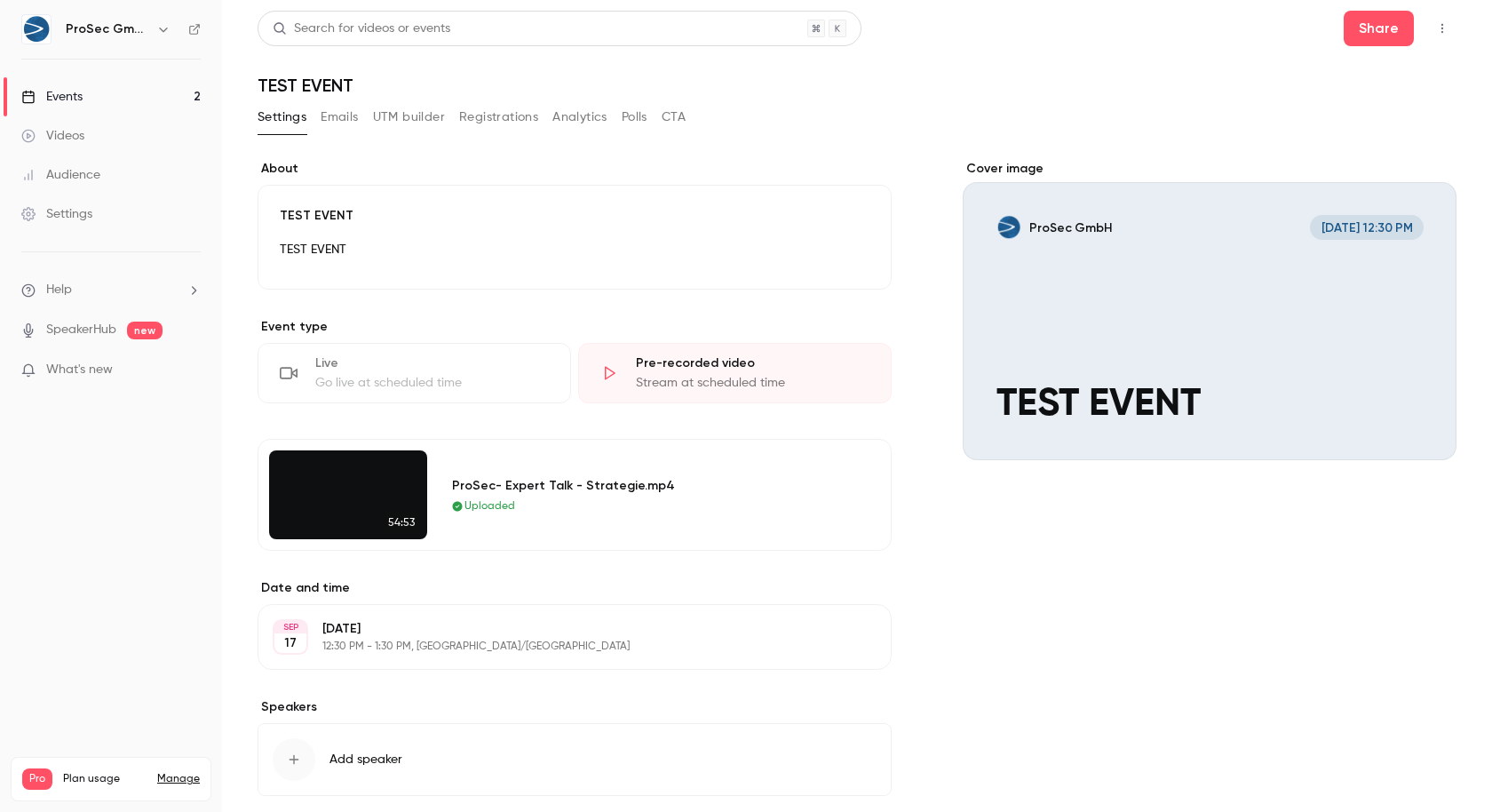
click at [325, 129] on button "Emails" at bounding box center [339, 117] width 37 height 29
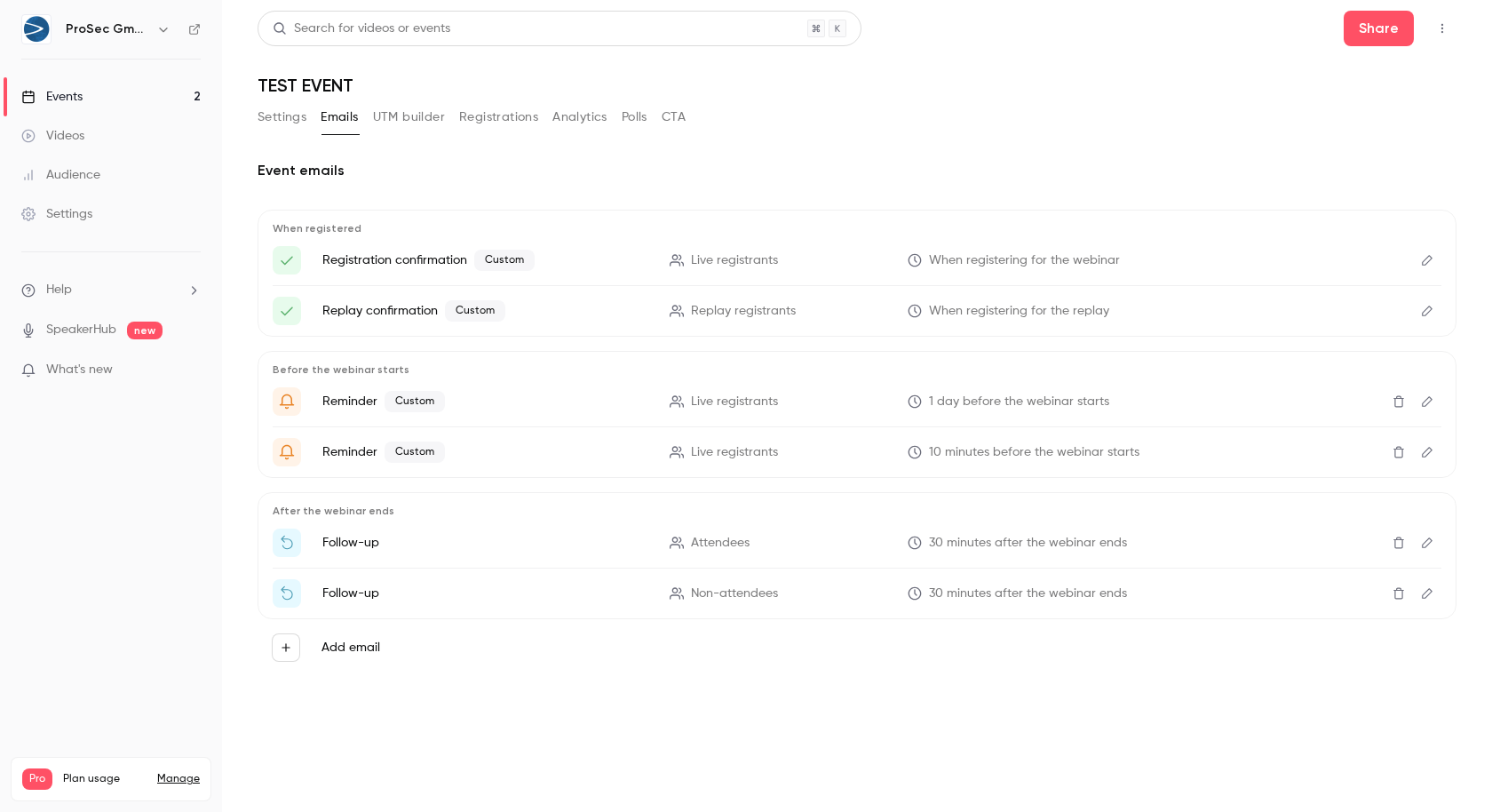
click at [270, 124] on button "Settings" at bounding box center [282, 117] width 48 height 29
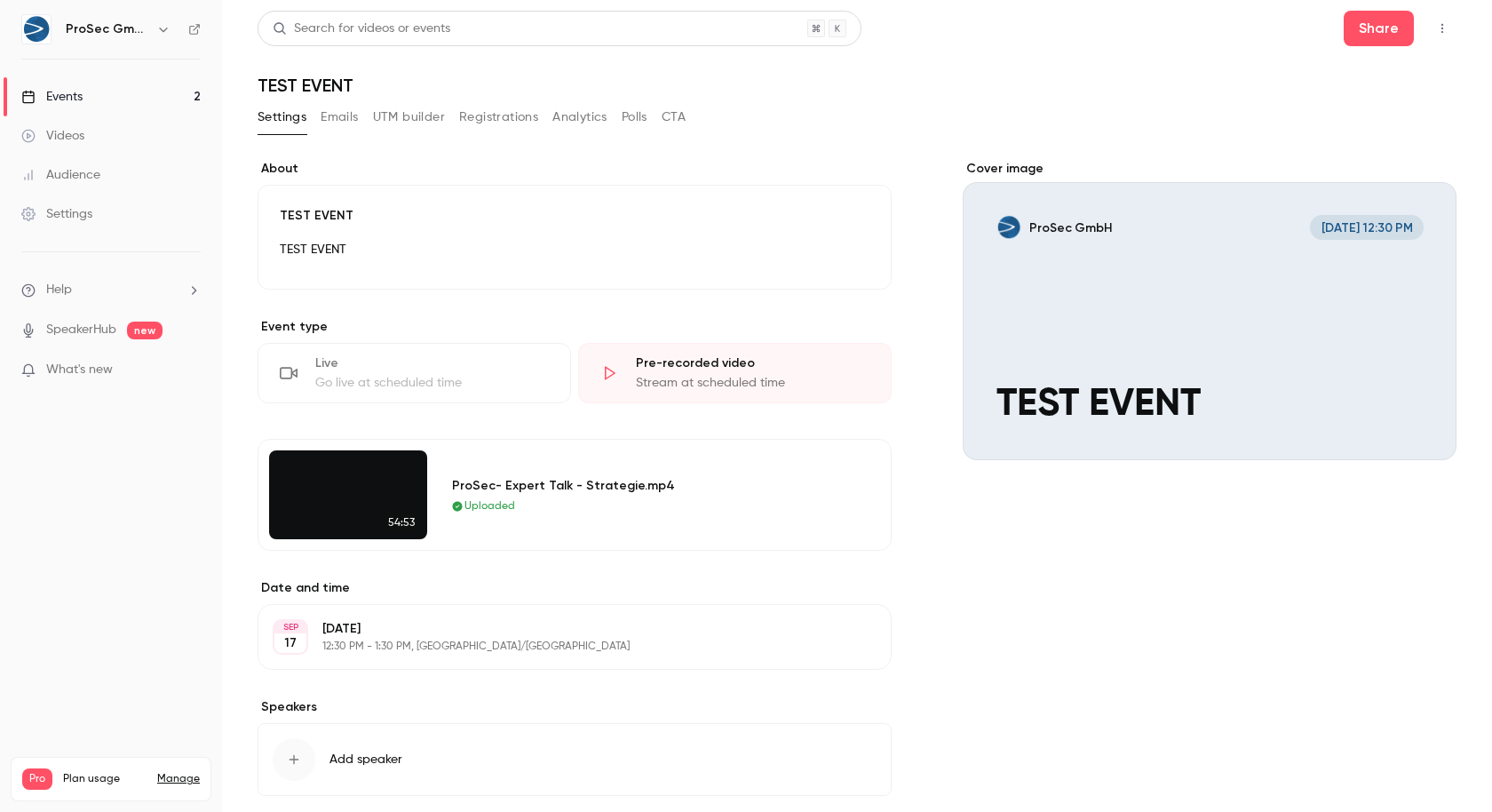
scroll to position [89, 0]
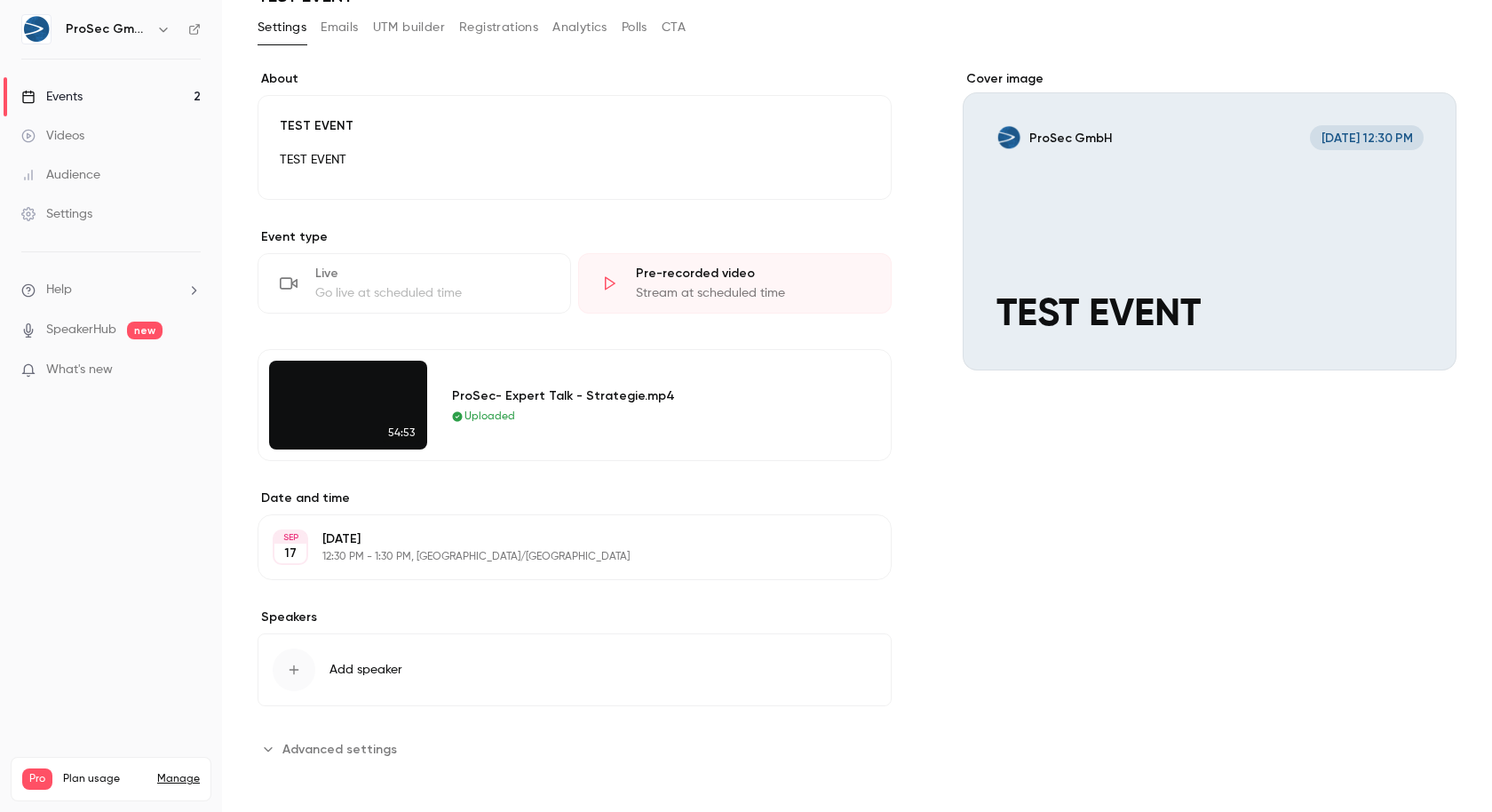
click at [282, 741] on span "Advanced settings" at bounding box center [339, 749] width 115 height 19
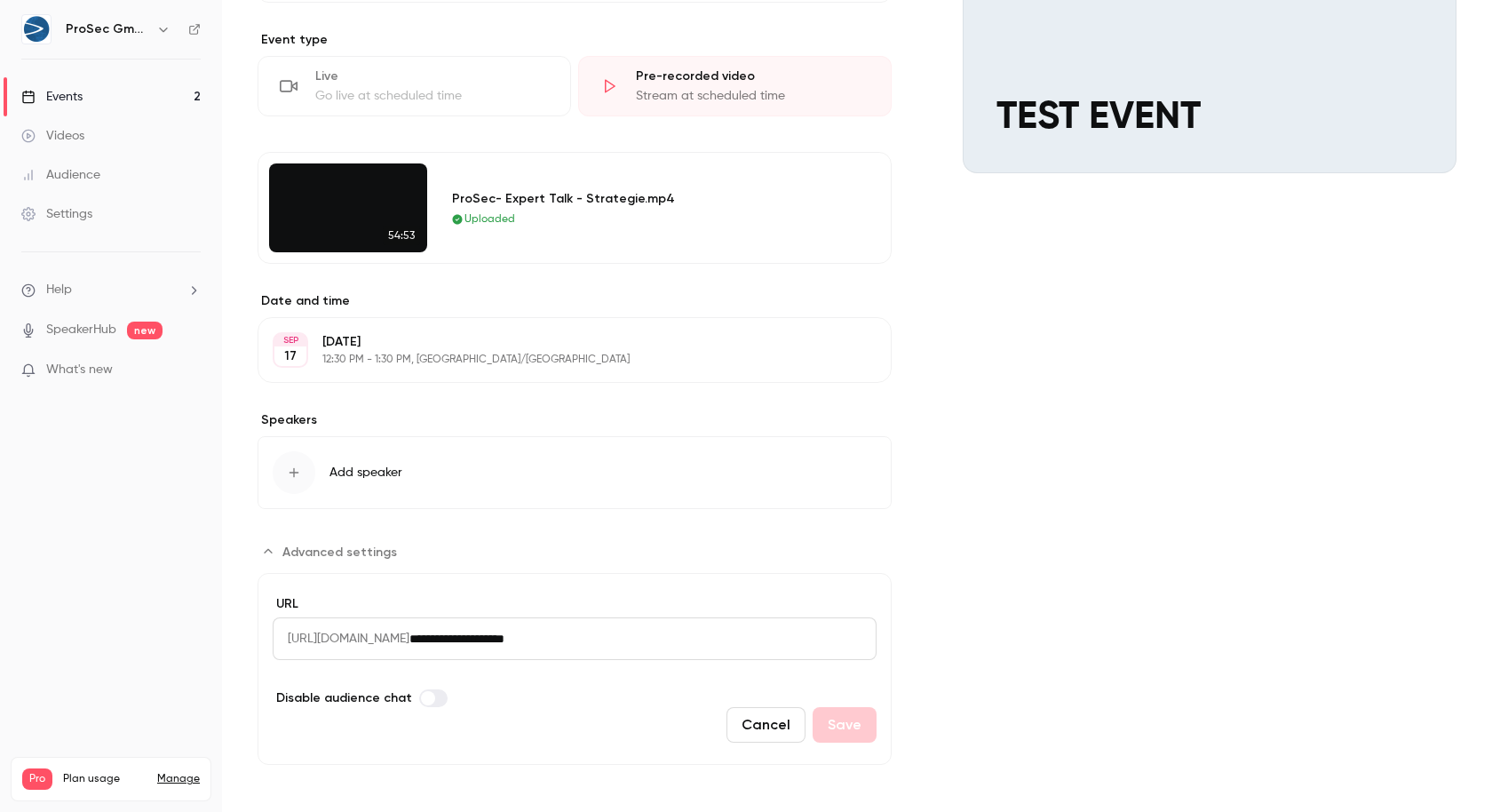
scroll to position [0, 0]
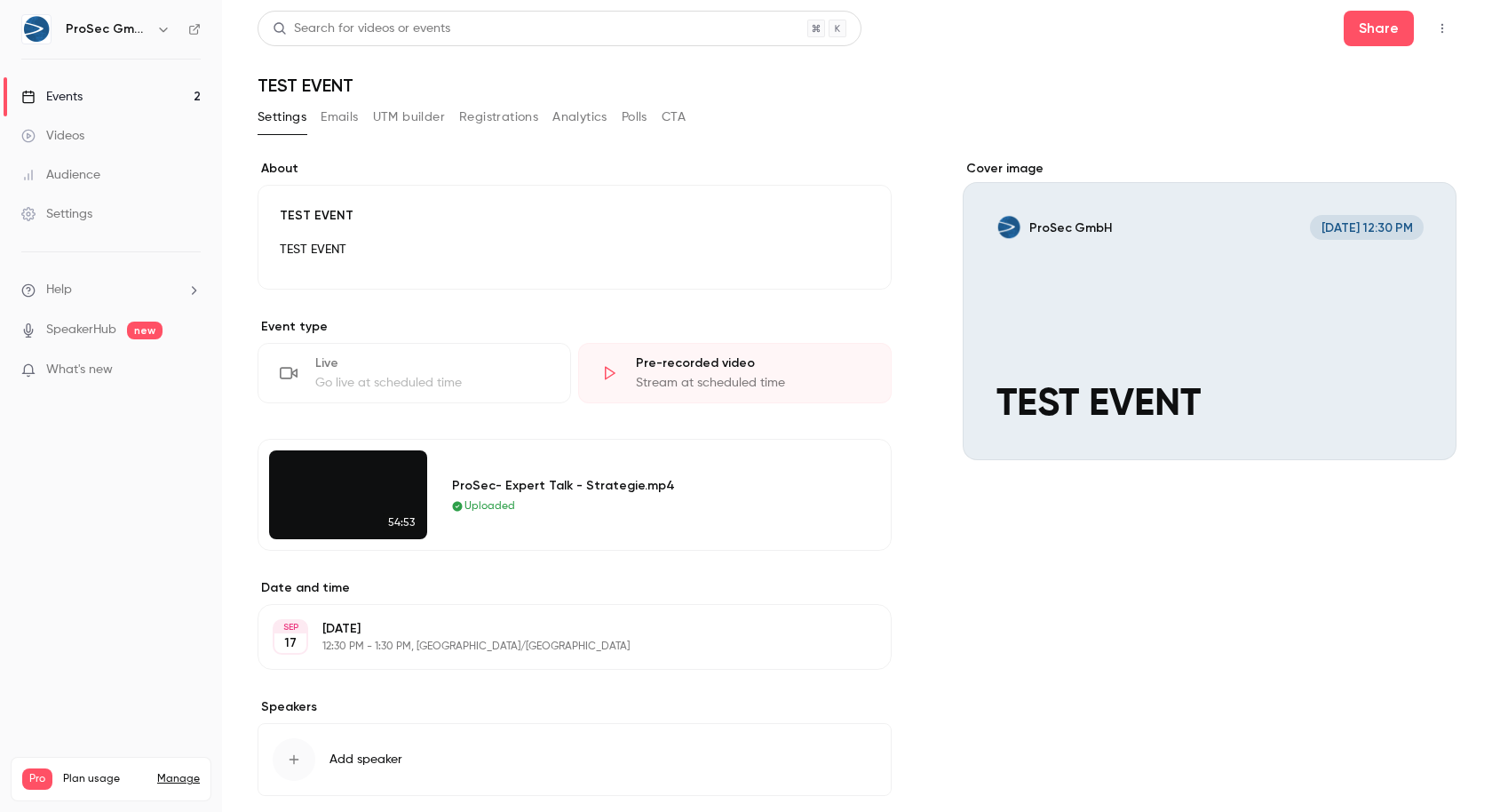
click at [330, 123] on button "Emails" at bounding box center [339, 117] width 37 height 29
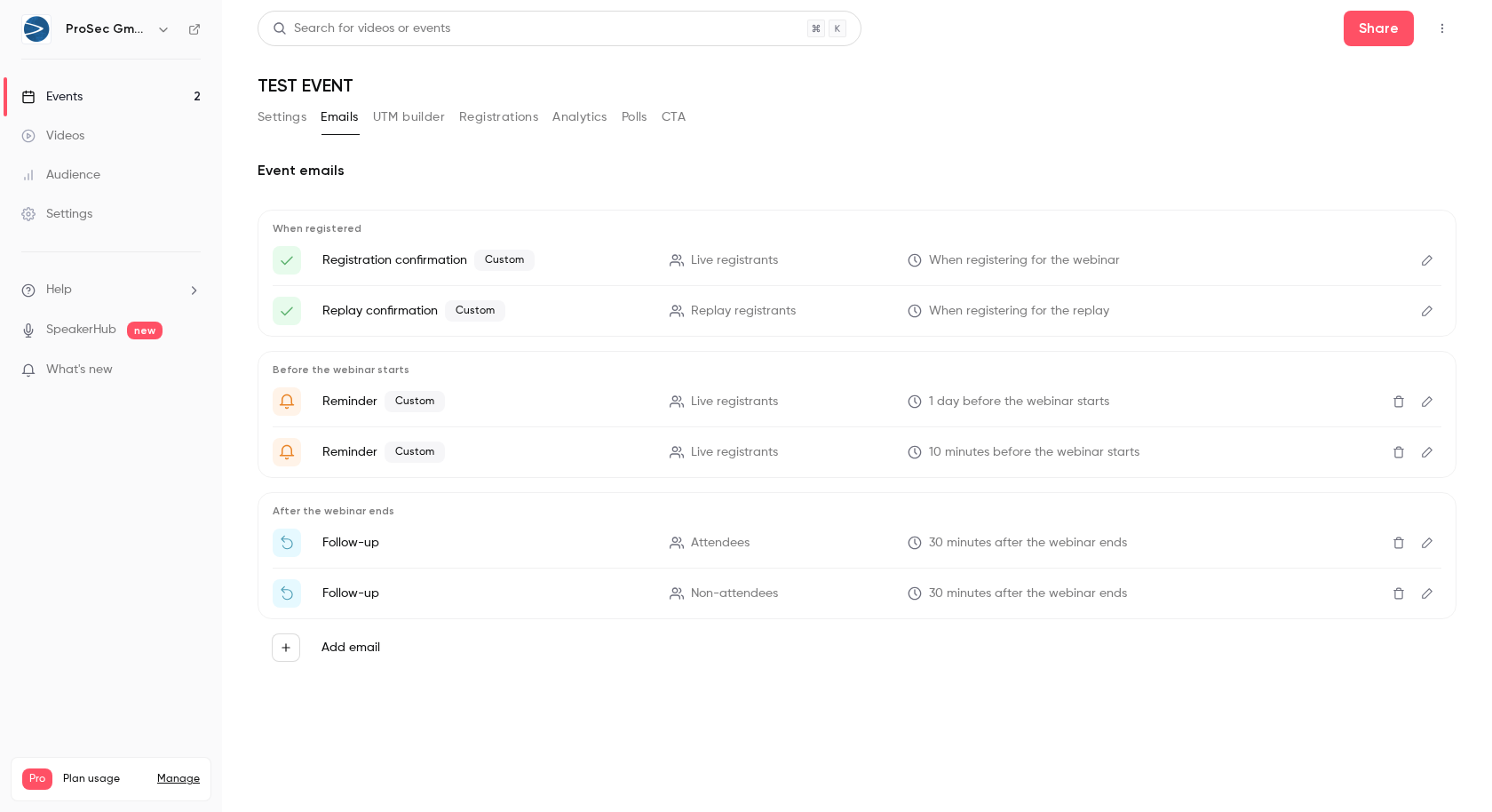
click at [1443, 27] on icon "button" at bounding box center [1442, 28] width 14 height 12
click at [539, 111] on div at bounding box center [746, 406] width 1492 height 812
click at [406, 119] on button "UTM builder" at bounding box center [409, 117] width 72 height 29
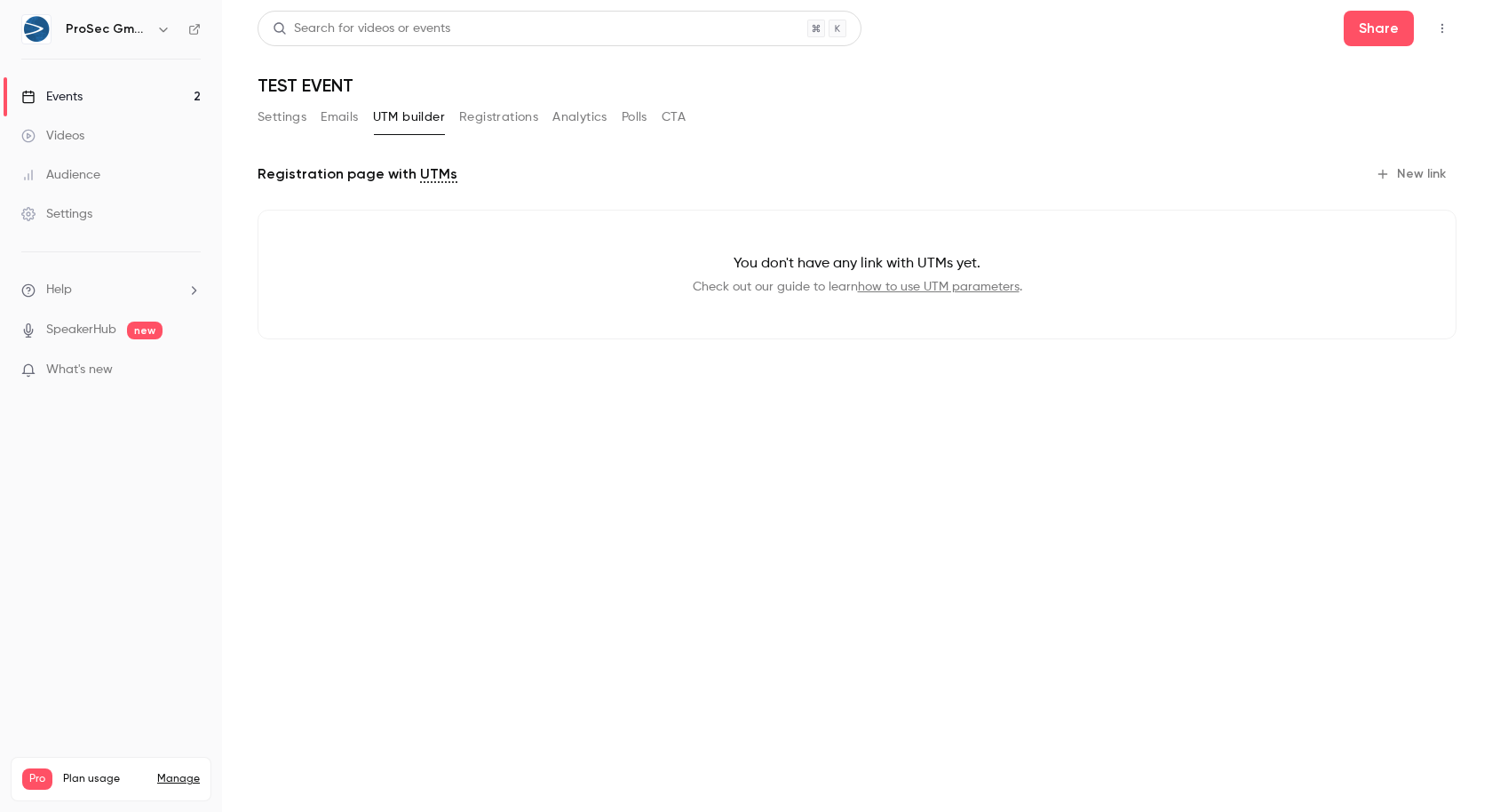
click at [288, 123] on button "Settings" at bounding box center [282, 117] width 48 height 29
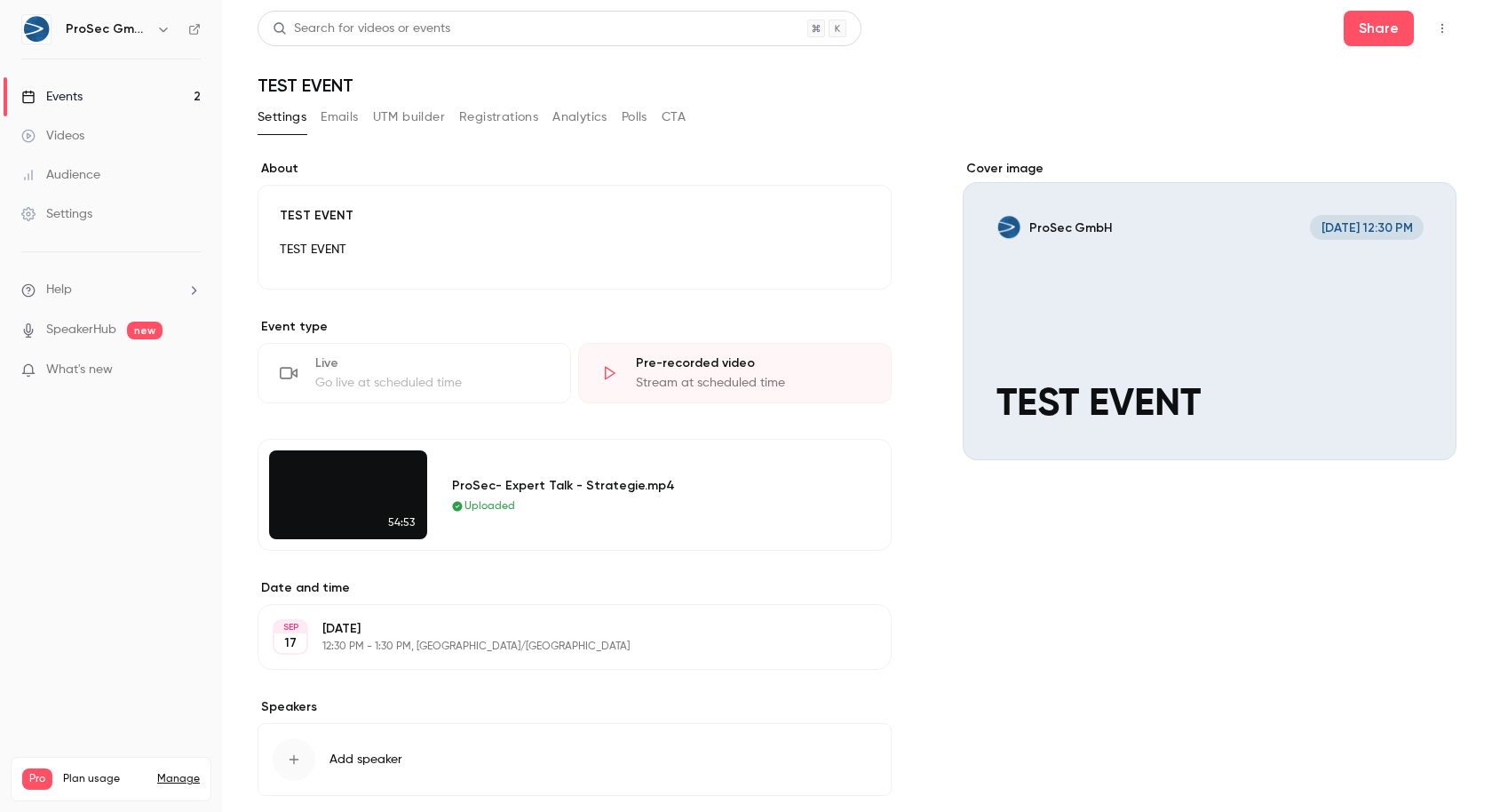
click at [861, 255] on button "Edit" at bounding box center [838, 253] width 65 height 29
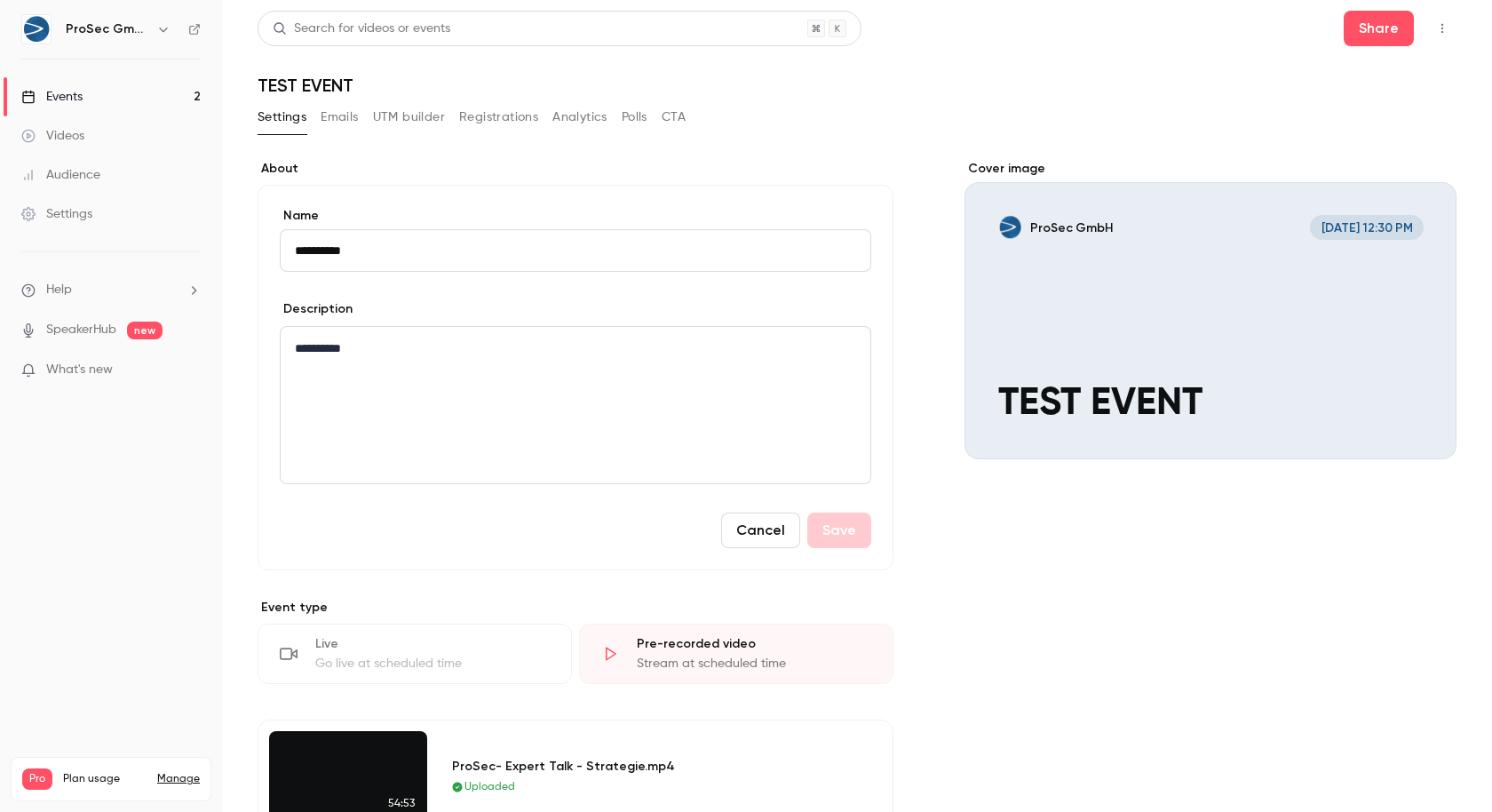
click at [768, 509] on form "**********" at bounding box center [575, 377] width 591 height 341
click at [767, 533] on button "Cancel" at bounding box center [760, 530] width 79 height 35
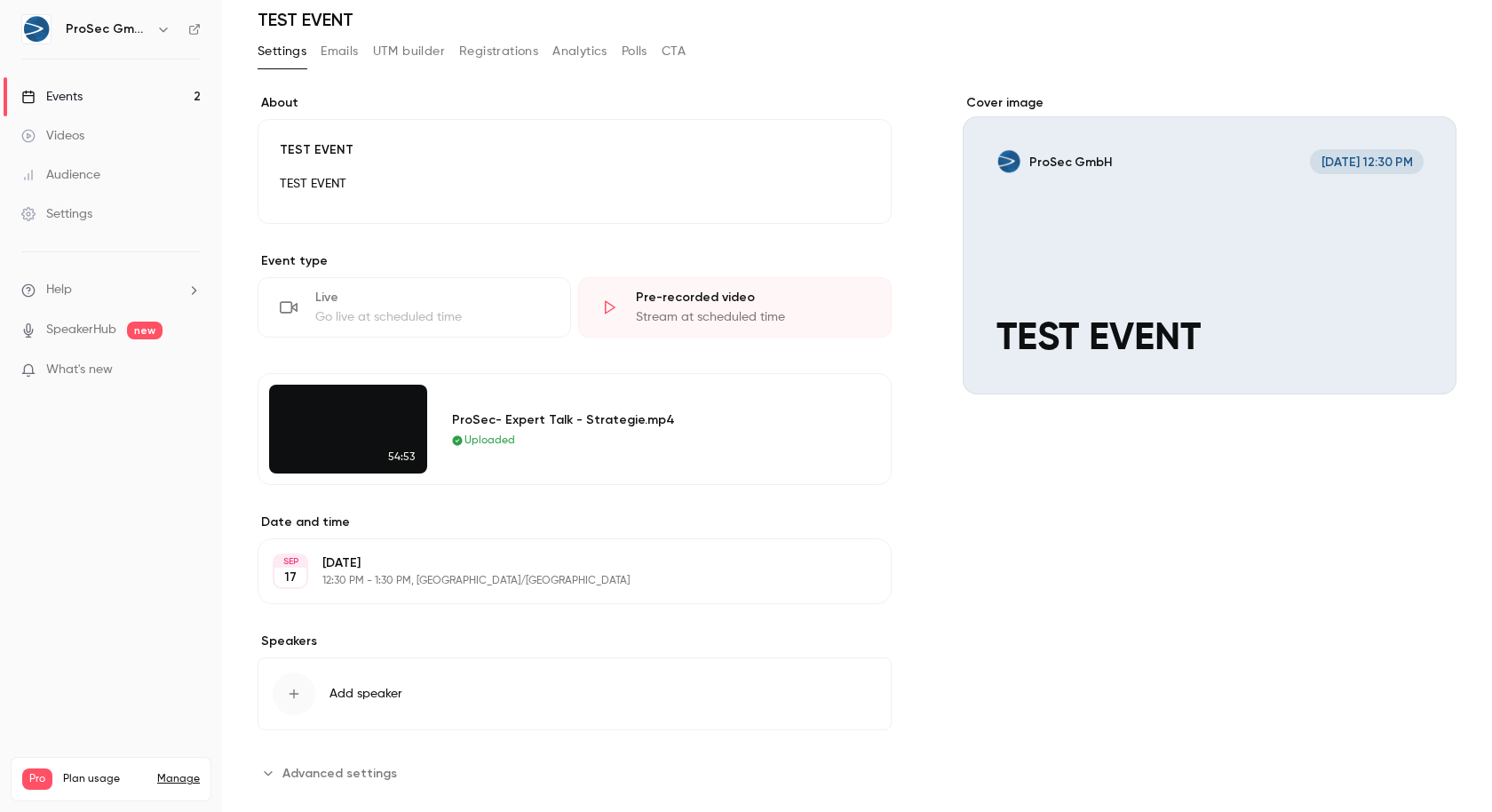
scroll to position [89, 0]
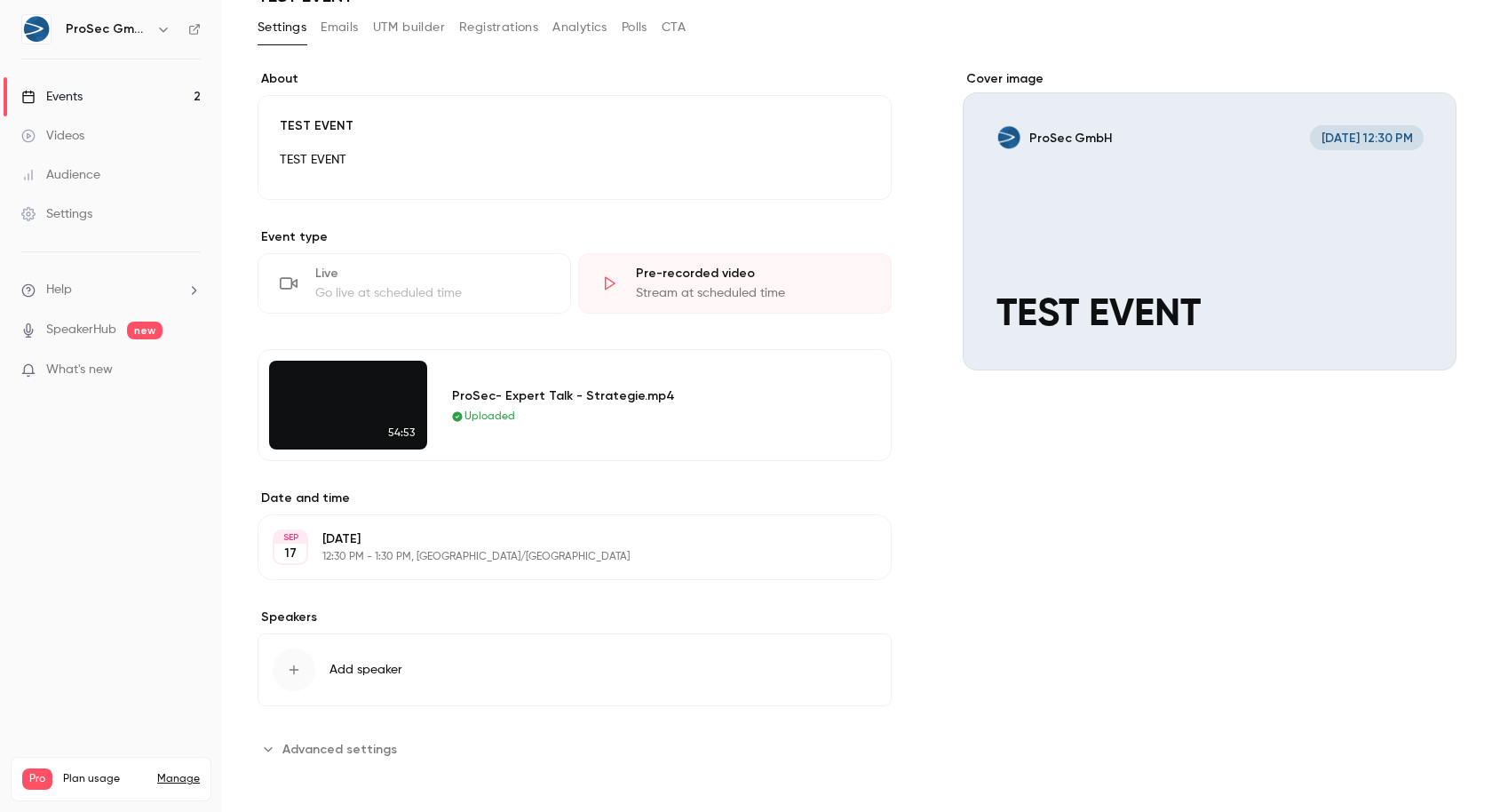
click at [299, 735] on button "Advanced settings" at bounding box center [332, 749] width 150 height 29
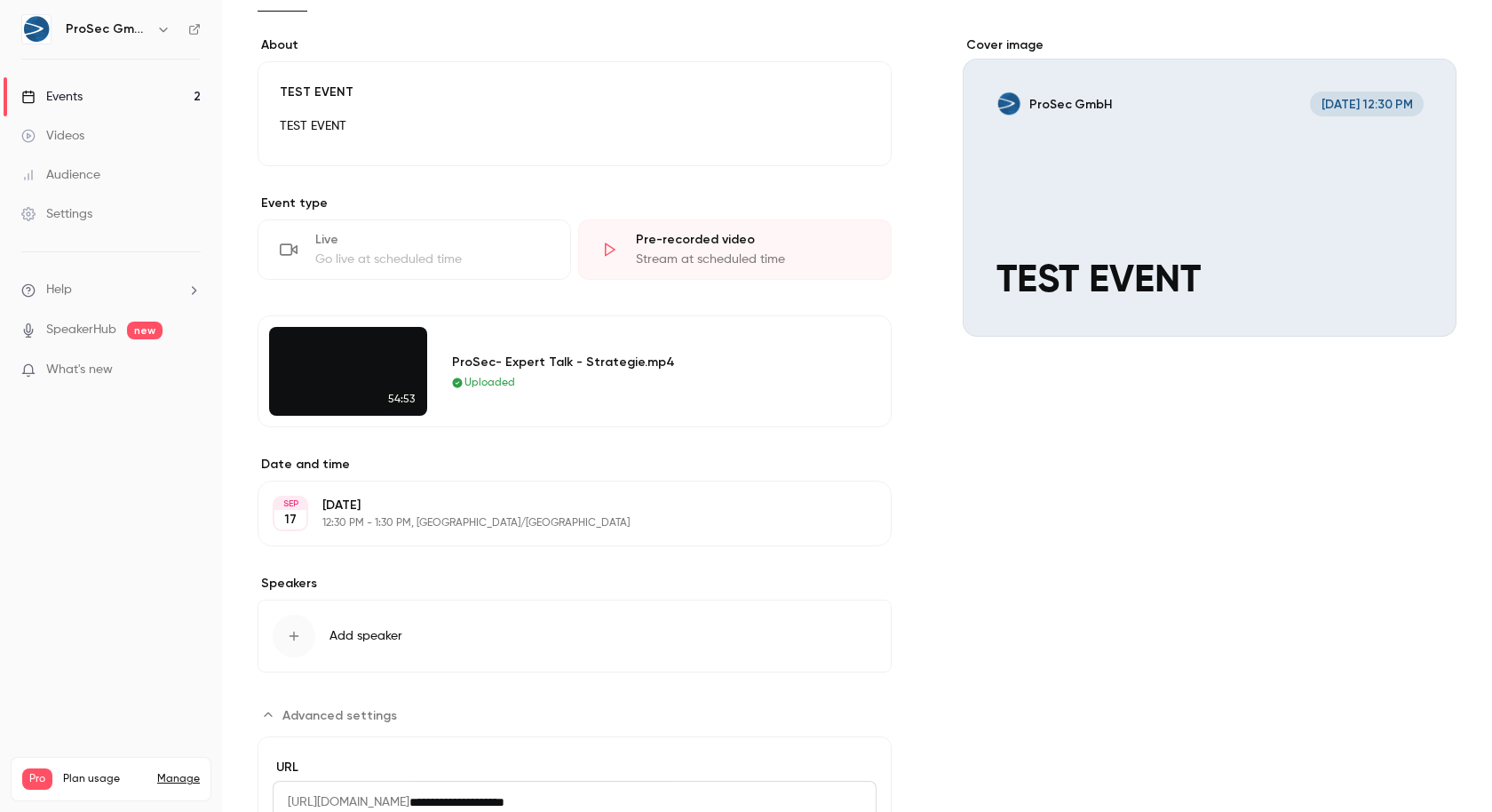
scroll to position [62, 0]
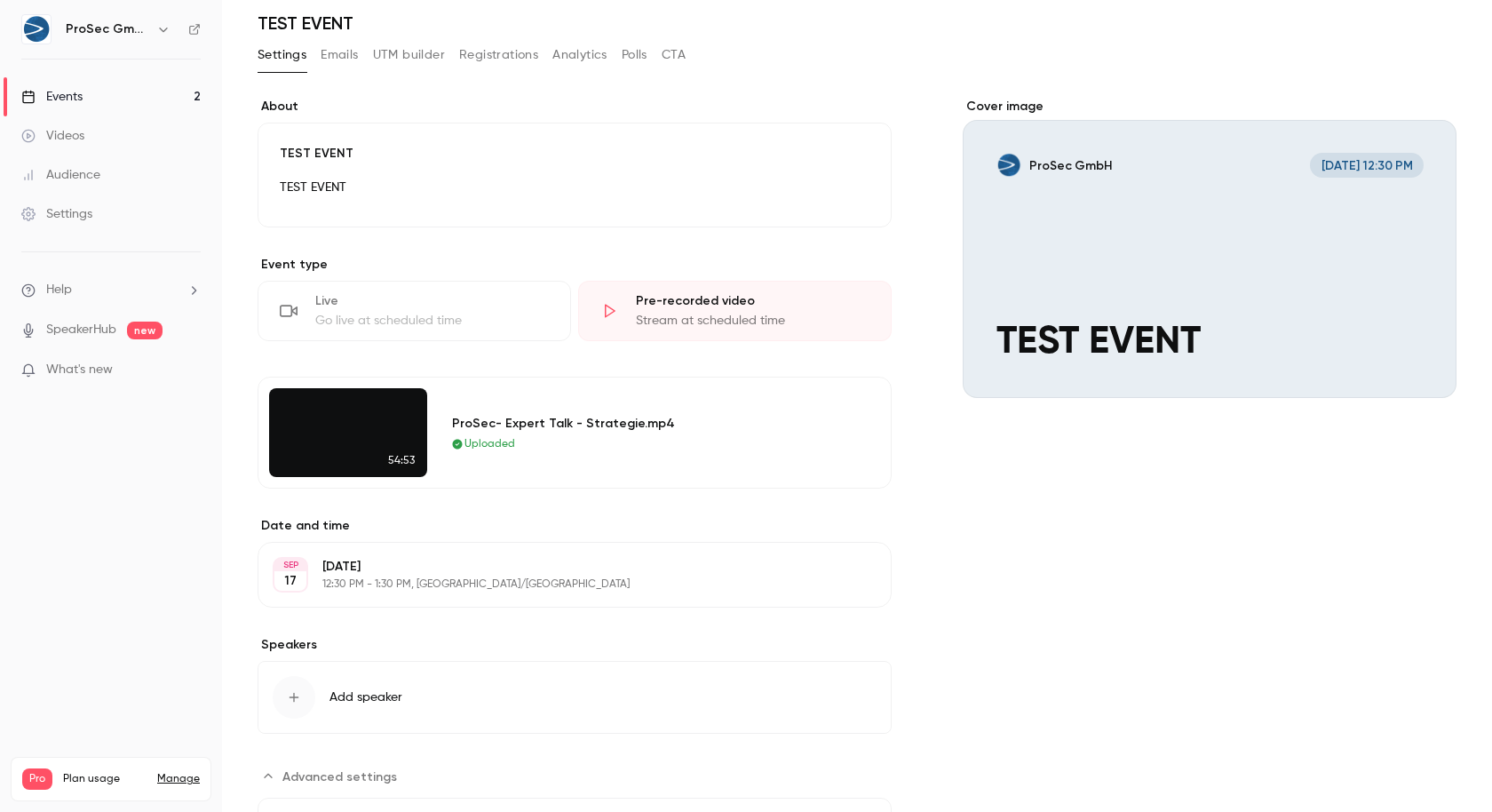
click at [119, 101] on link "Events 2" at bounding box center [111, 97] width 222 height 39
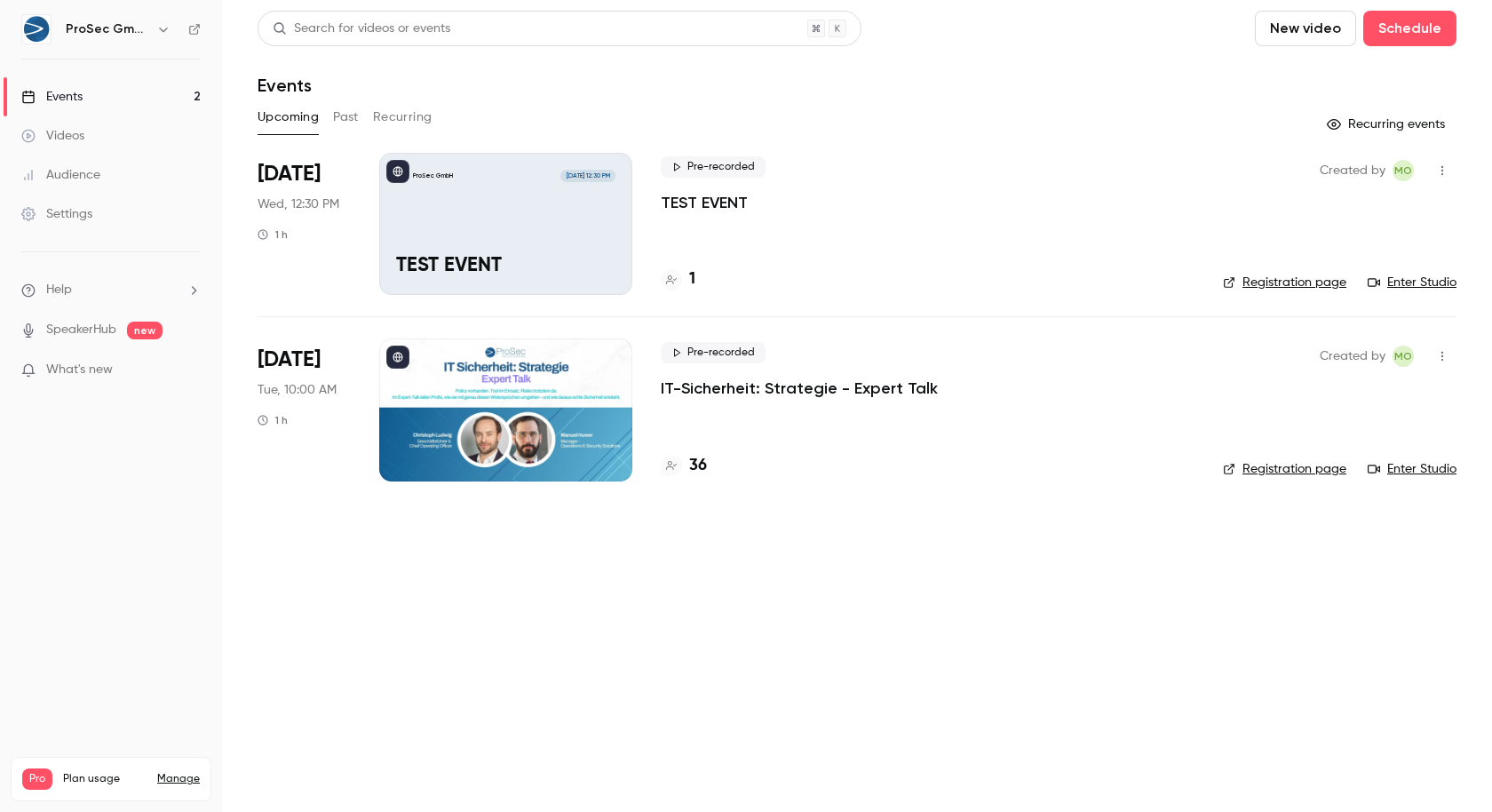
click at [1441, 164] on icon "button" at bounding box center [1442, 169] width 14 height 12
click at [1163, 562] on div at bounding box center [746, 406] width 1492 height 812
click at [1356, 122] on button "Recurring events" at bounding box center [1388, 124] width 138 height 29
click at [1443, 158] on button "button" at bounding box center [1443, 170] width 29 height 29
click at [1071, 107] on div at bounding box center [746, 406] width 1492 height 812
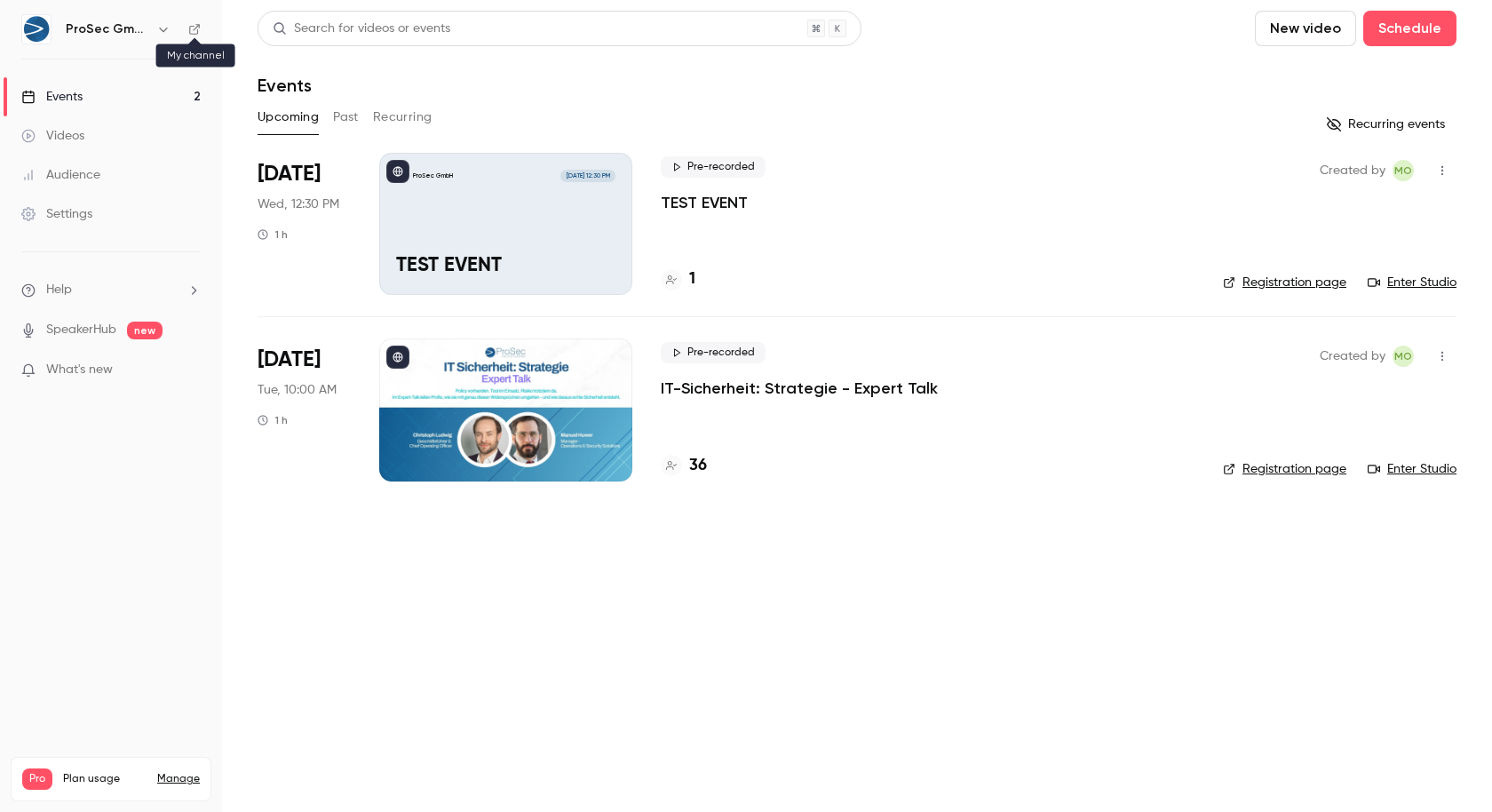
click at [197, 23] on icon at bounding box center [194, 29] width 12 height 12
click at [1445, 165] on icon "button" at bounding box center [1442, 169] width 14 height 12
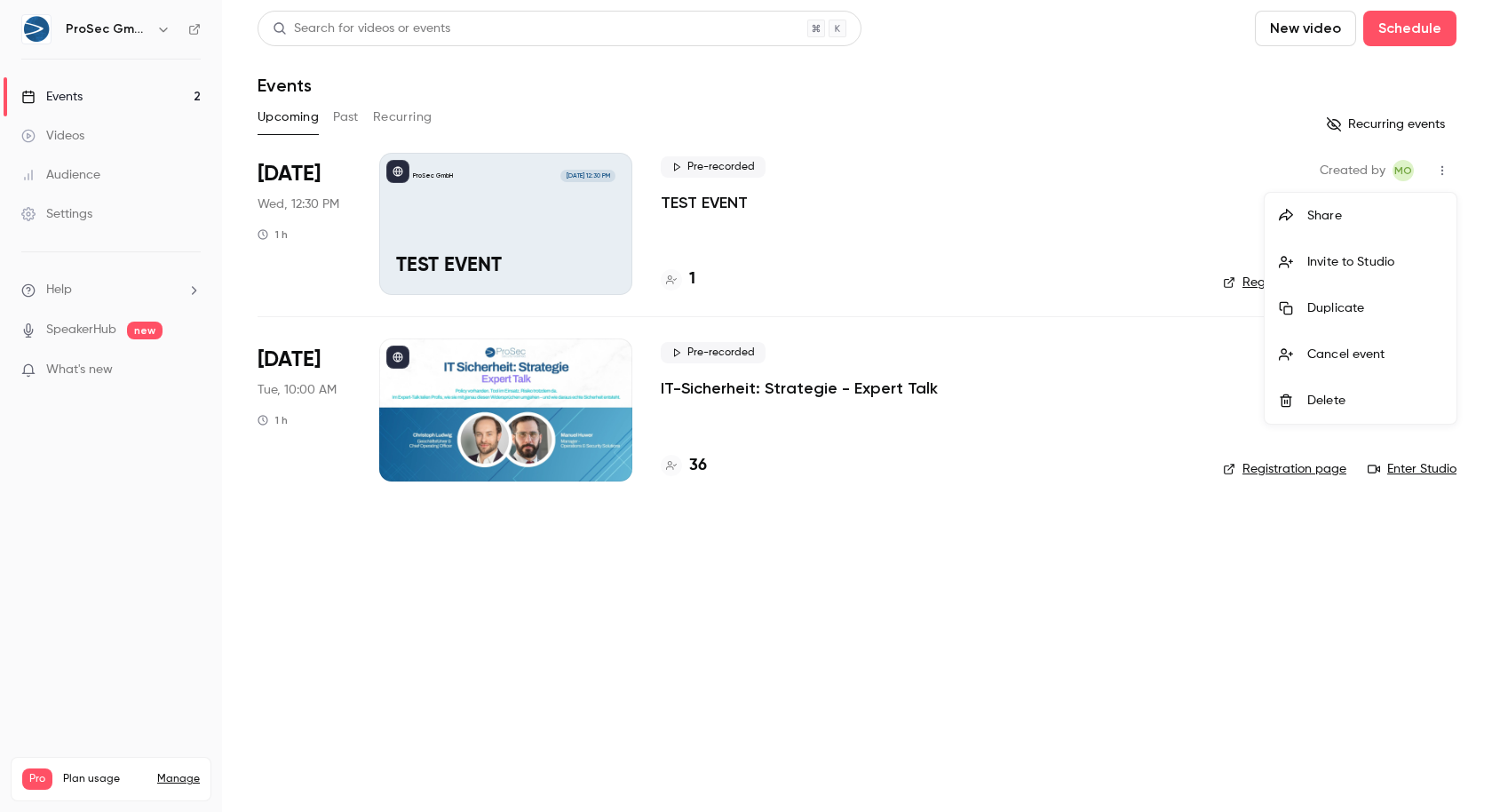
click at [649, 271] on div at bounding box center [746, 406] width 1492 height 812
click at [490, 237] on div "ProSec GmbH [DATE] 12:30 PM TEST EVENT" at bounding box center [506, 223] width 253 height 142
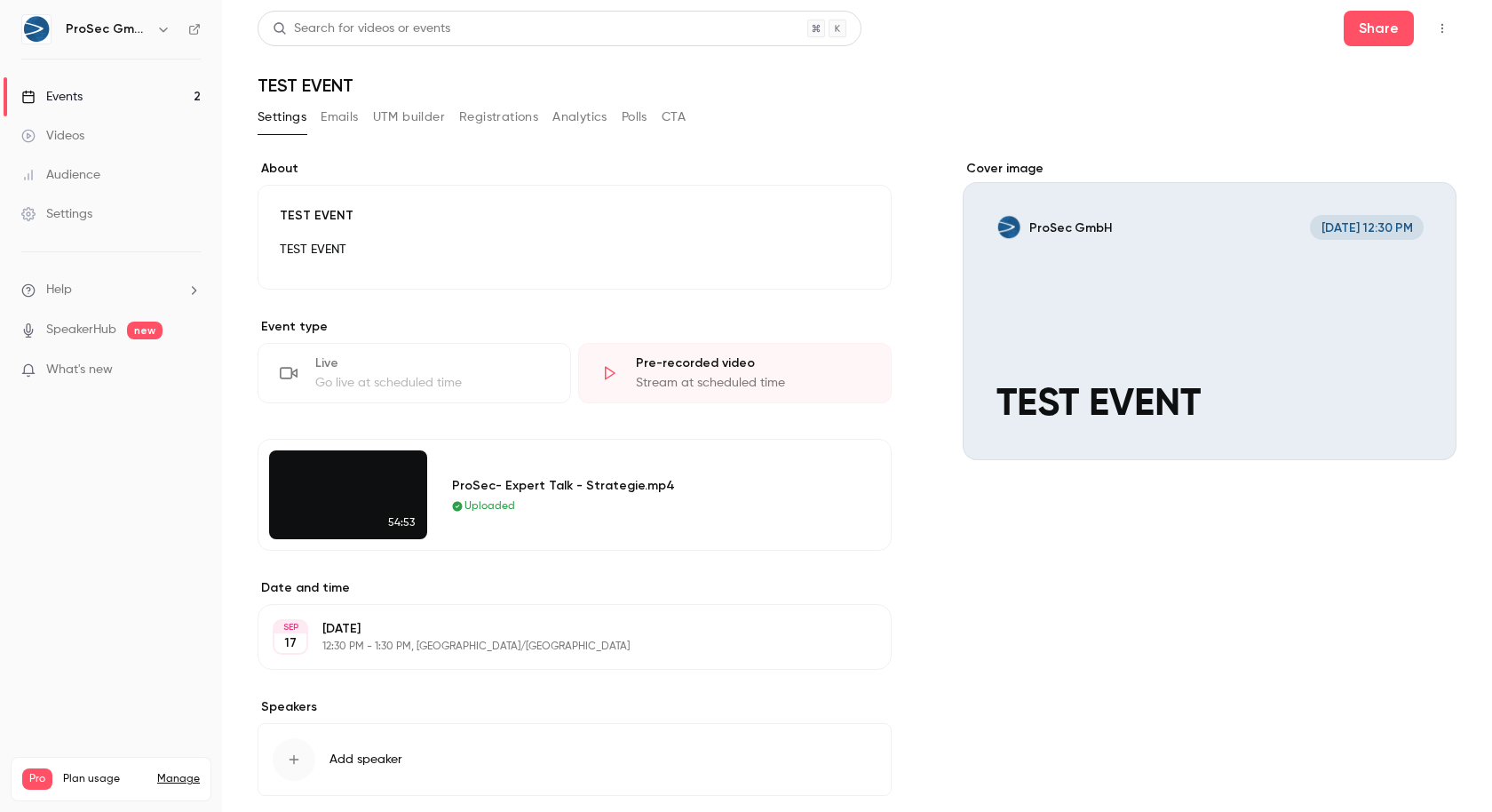
scroll to position [89, 0]
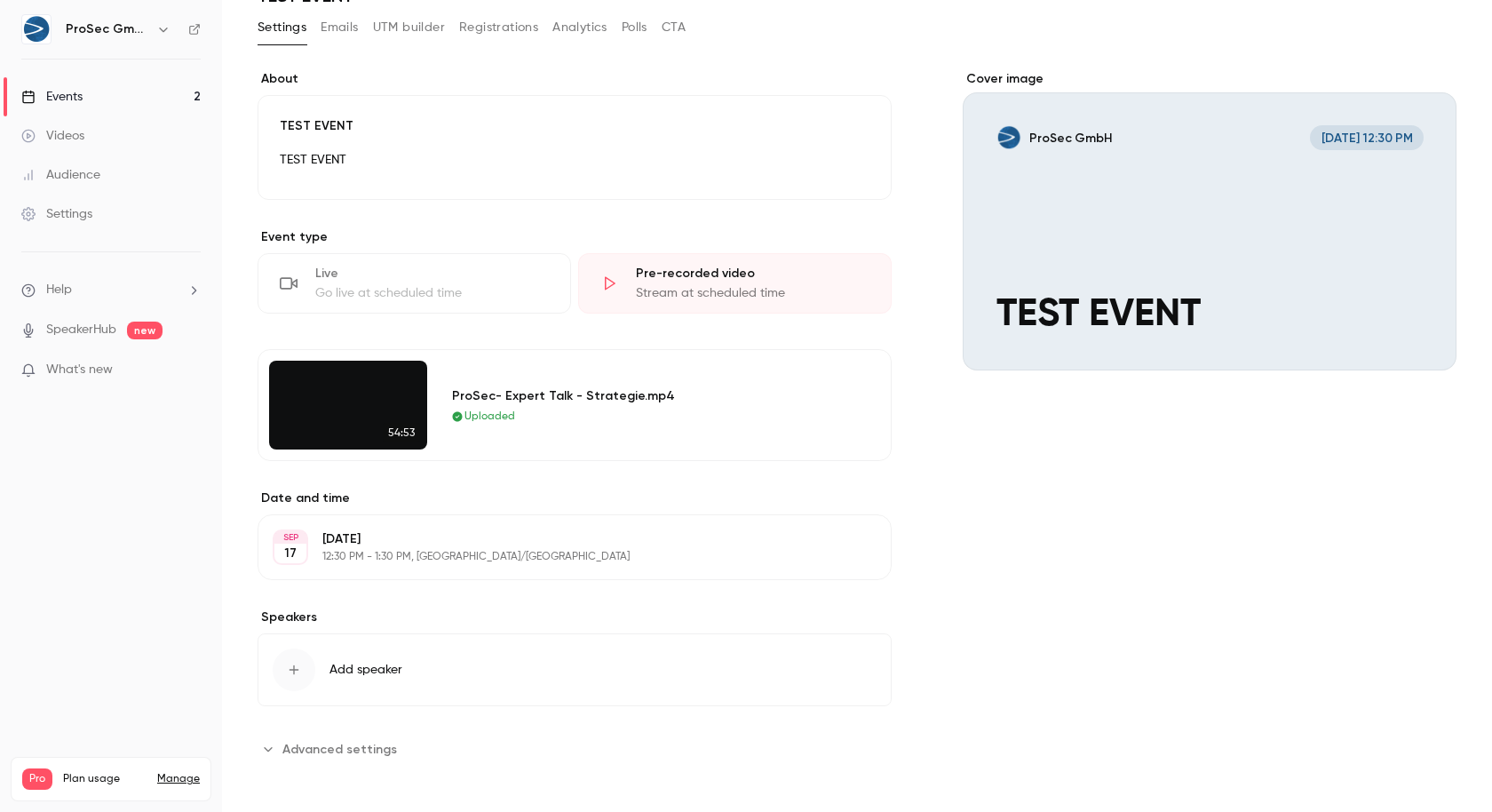
click at [339, 744] on span "Advanced settings" at bounding box center [339, 749] width 115 height 19
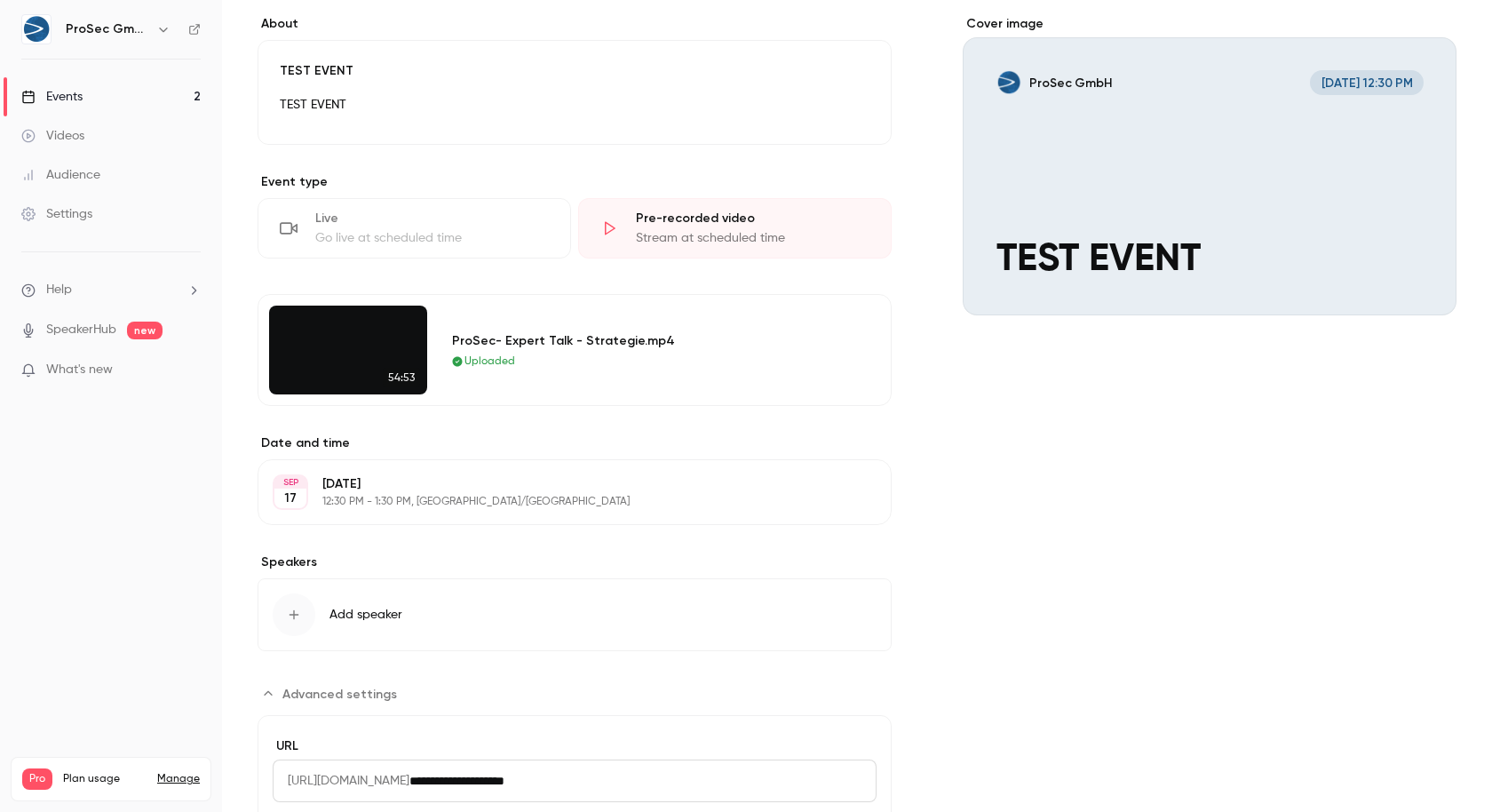
scroll to position [0, 0]
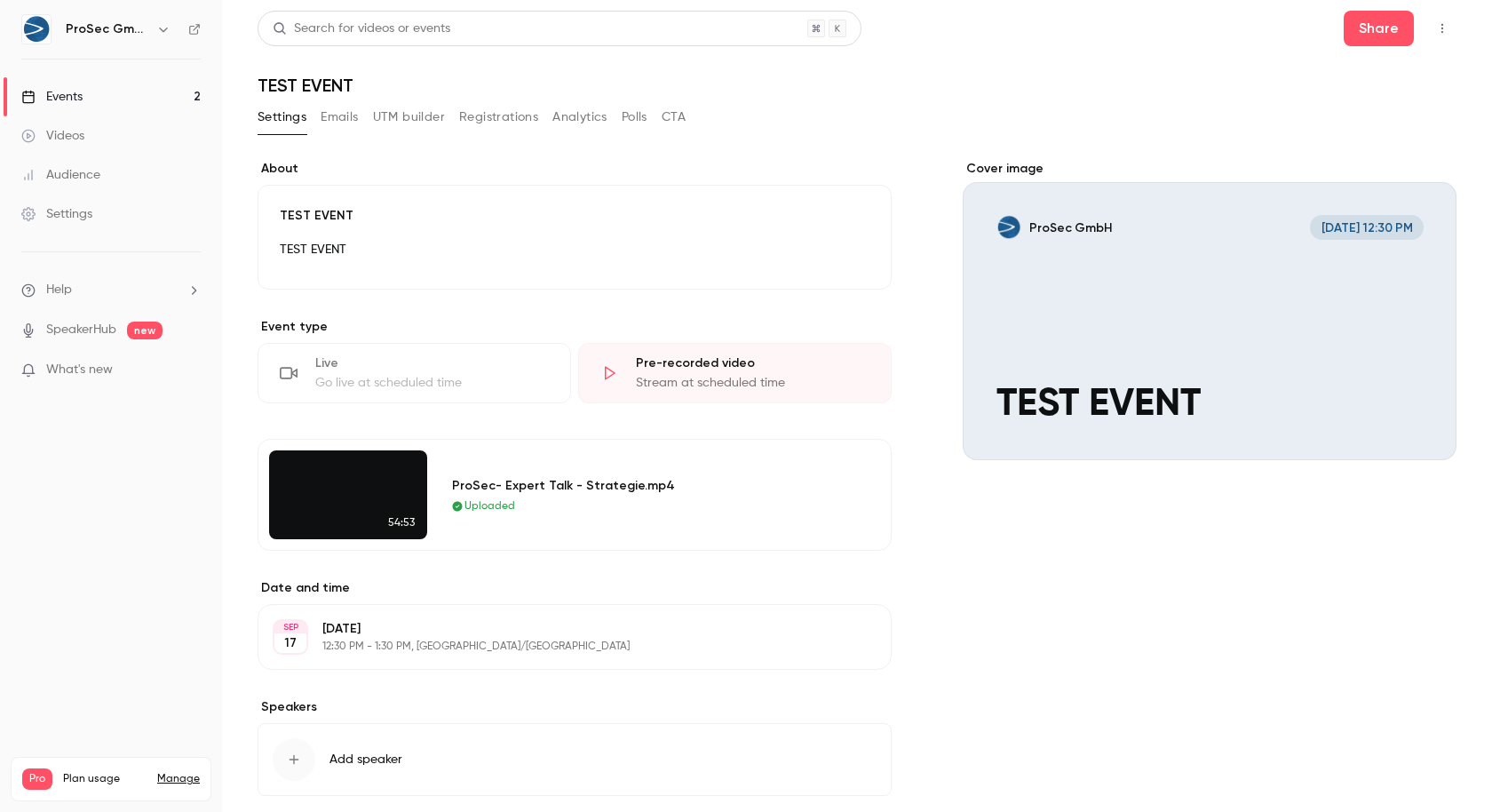
click at [1432, 31] on button "button" at bounding box center [1443, 28] width 29 height 29
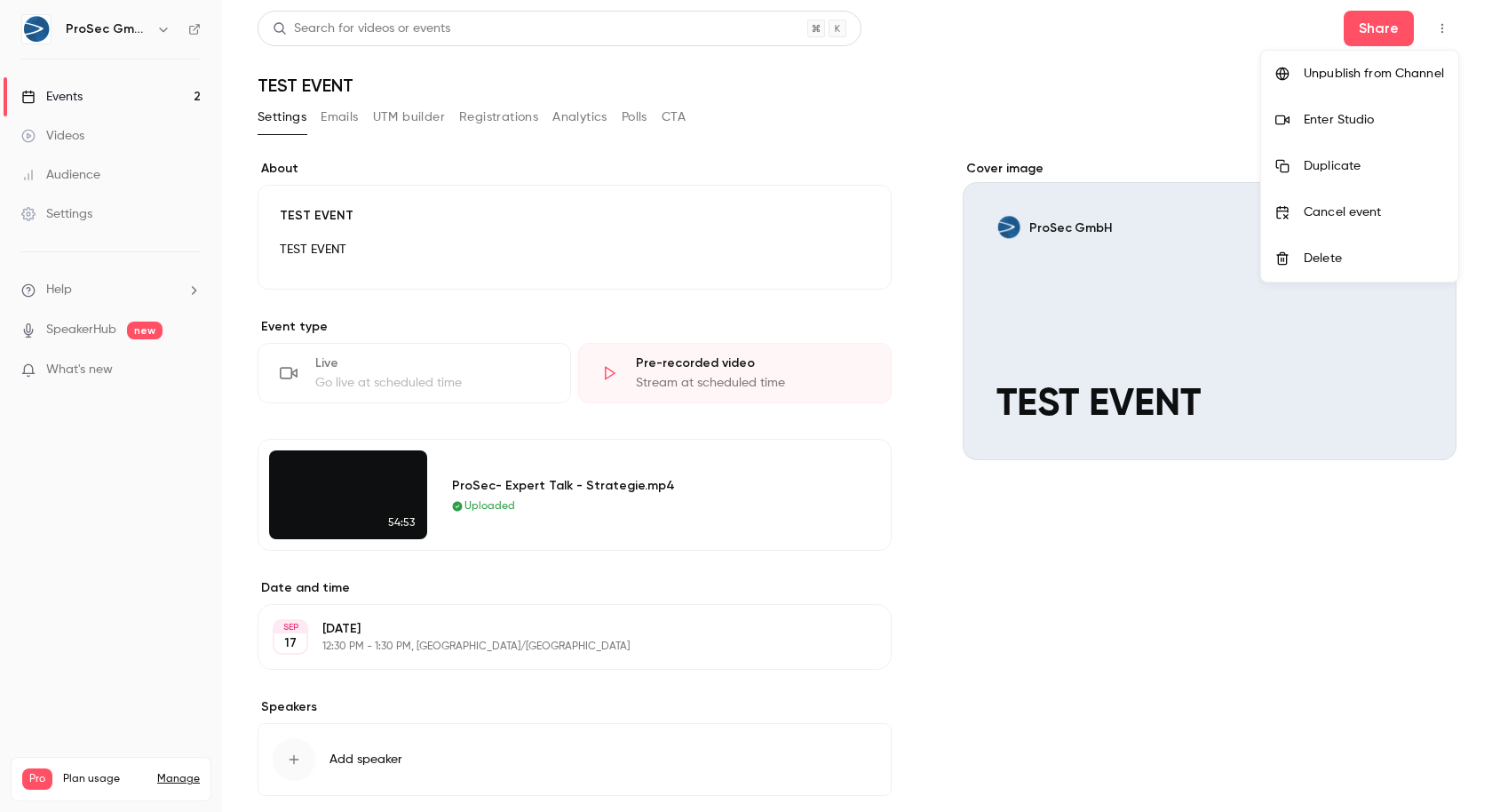
click at [1390, 75] on div "Unpublish from Channel" at bounding box center [1374, 74] width 141 height 18
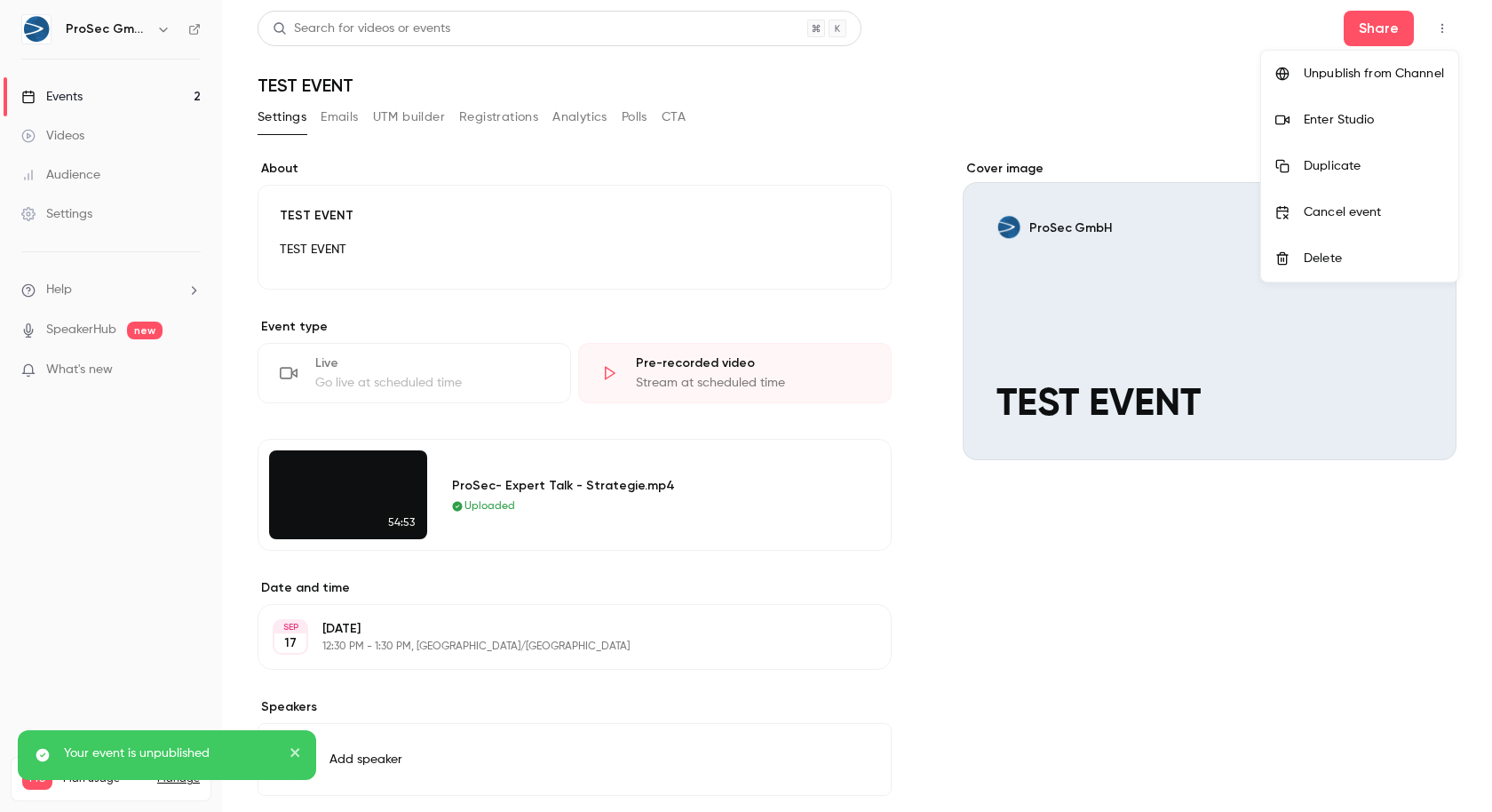
click at [113, 96] on div at bounding box center [746, 406] width 1492 height 812
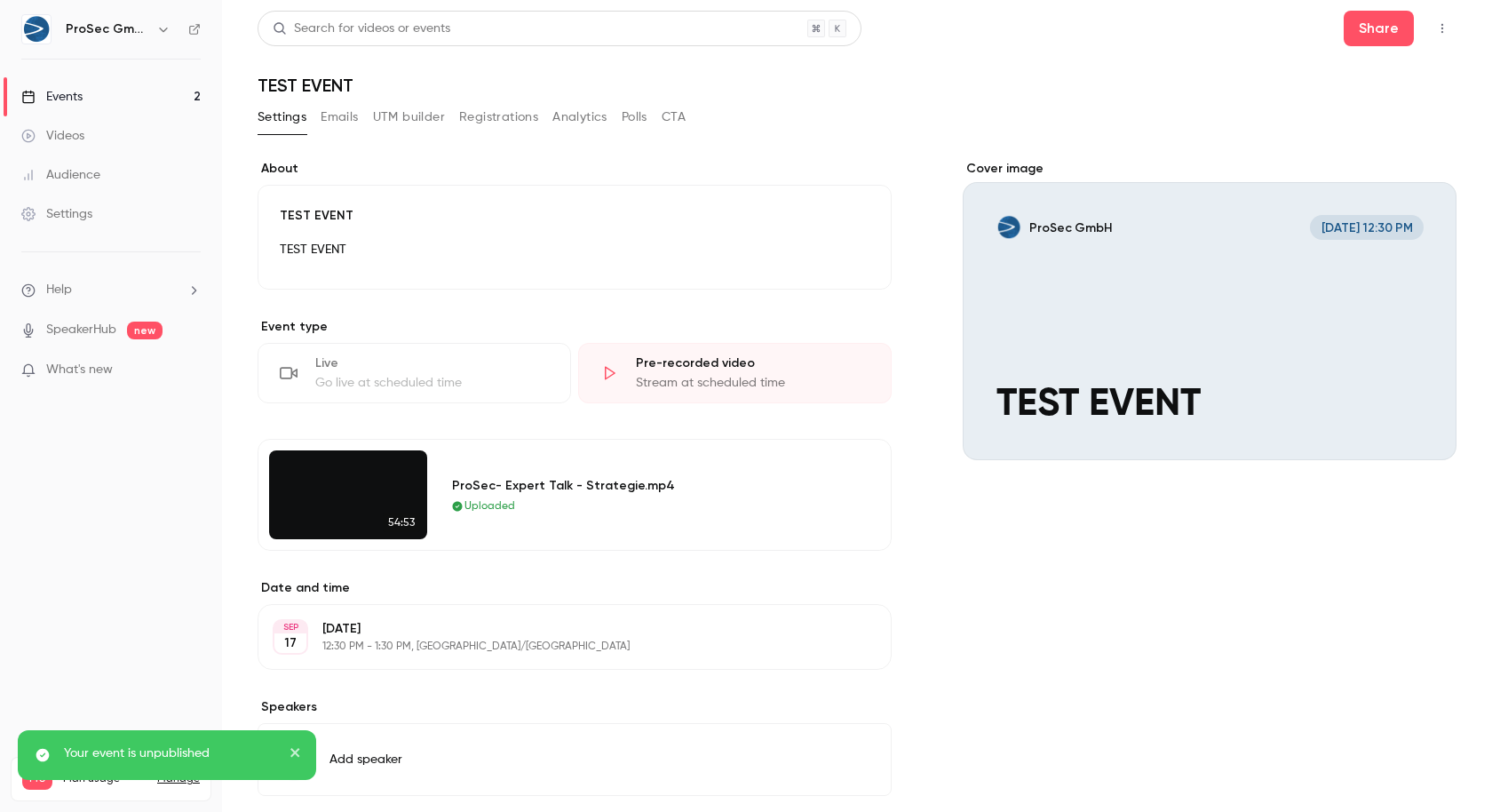
click at [202, 21] on nav "ProSec GmbH Events 2 Videos Audience Settings Help SpeakerHub new What's new Pr…" at bounding box center [111, 406] width 222 height 812
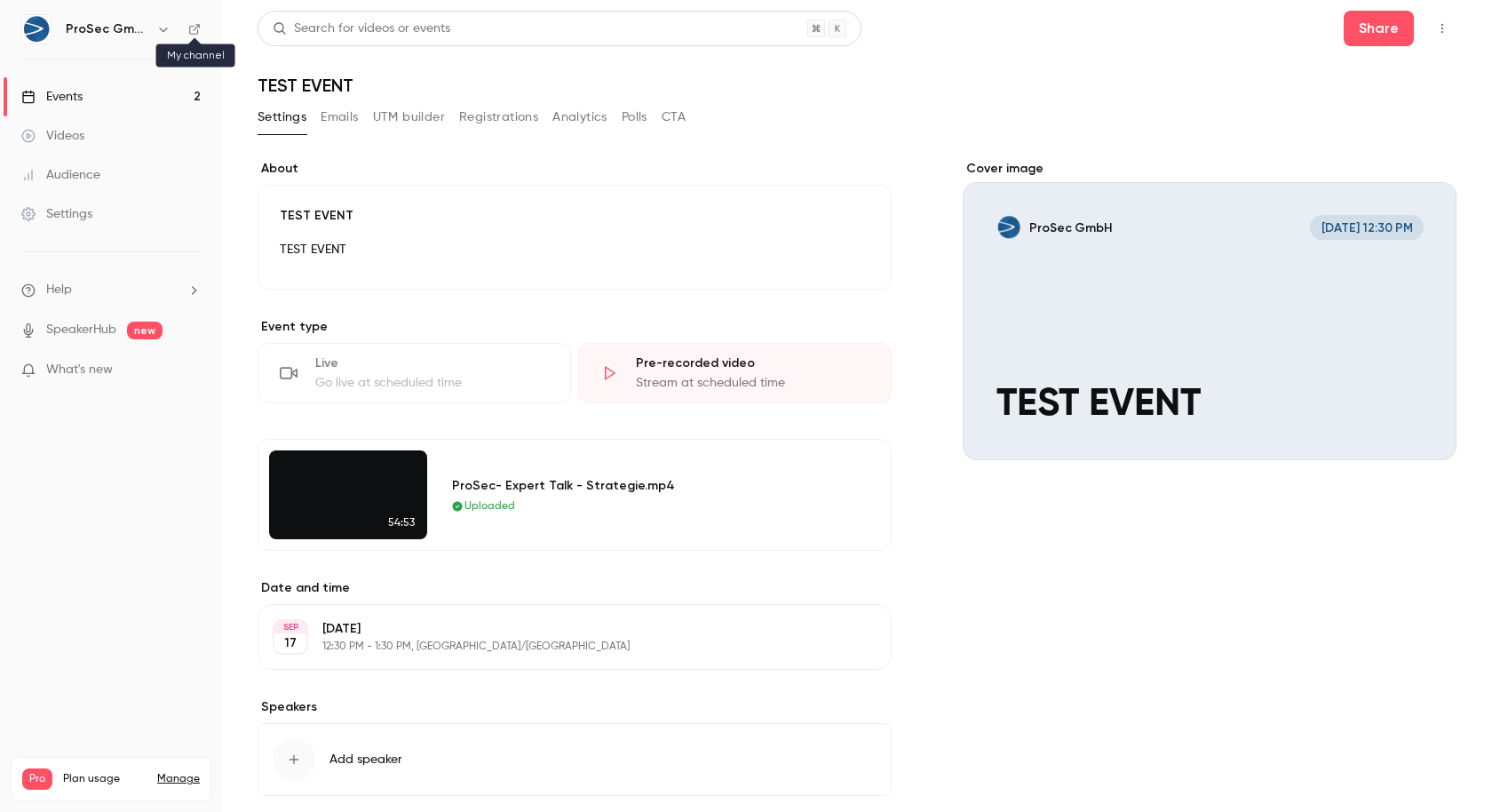
click at [194, 26] on icon at bounding box center [194, 29] width 10 height 10
click at [67, 99] on div "Events" at bounding box center [52, 96] width 61 height 18
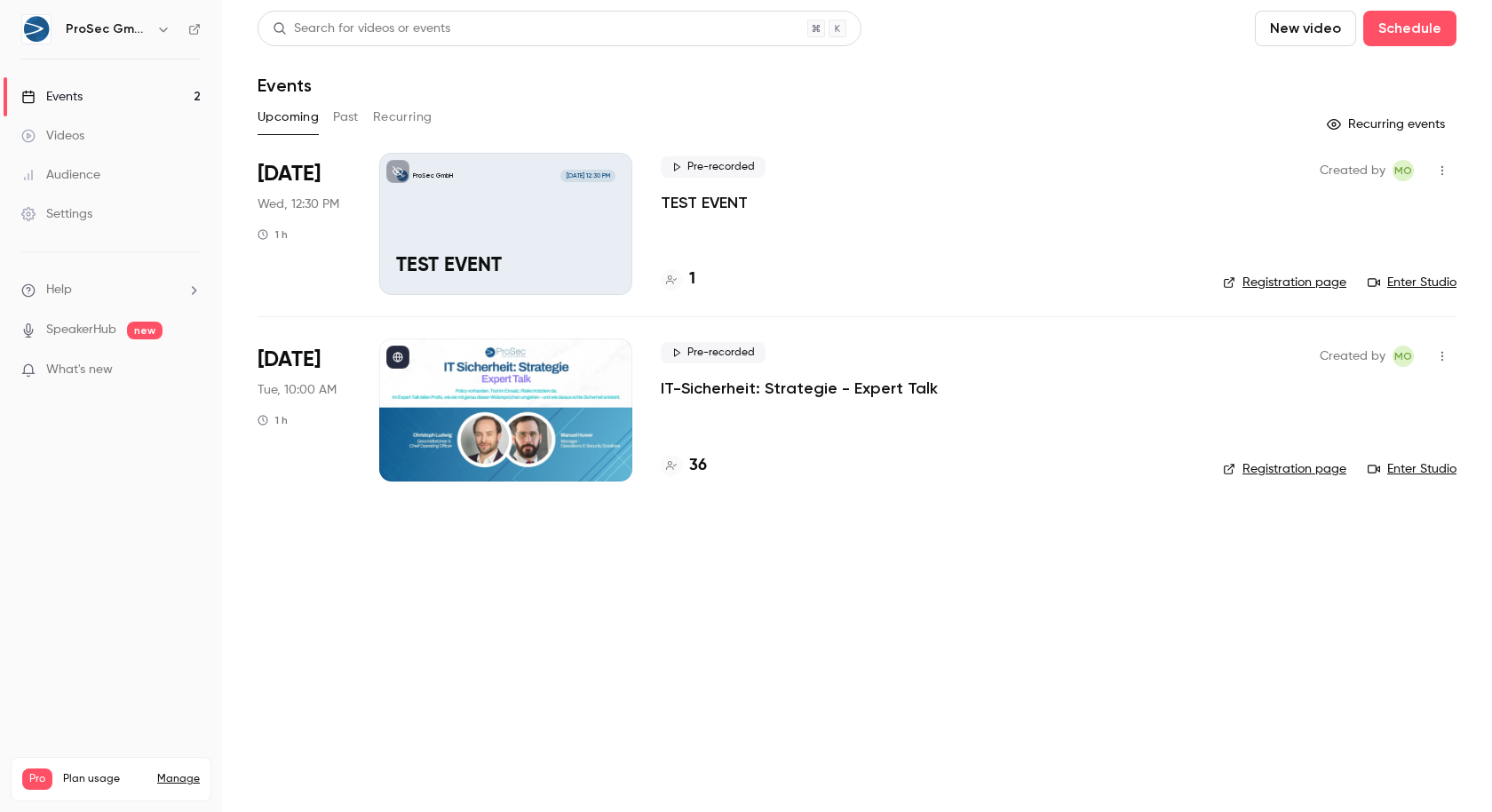
click at [1444, 163] on button "button" at bounding box center [1443, 170] width 29 height 29
click at [1444, 163] on div at bounding box center [746, 406] width 1492 height 812
click at [192, 31] on icon at bounding box center [194, 29] width 12 height 12
click at [592, 411] on div at bounding box center [506, 409] width 253 height 142
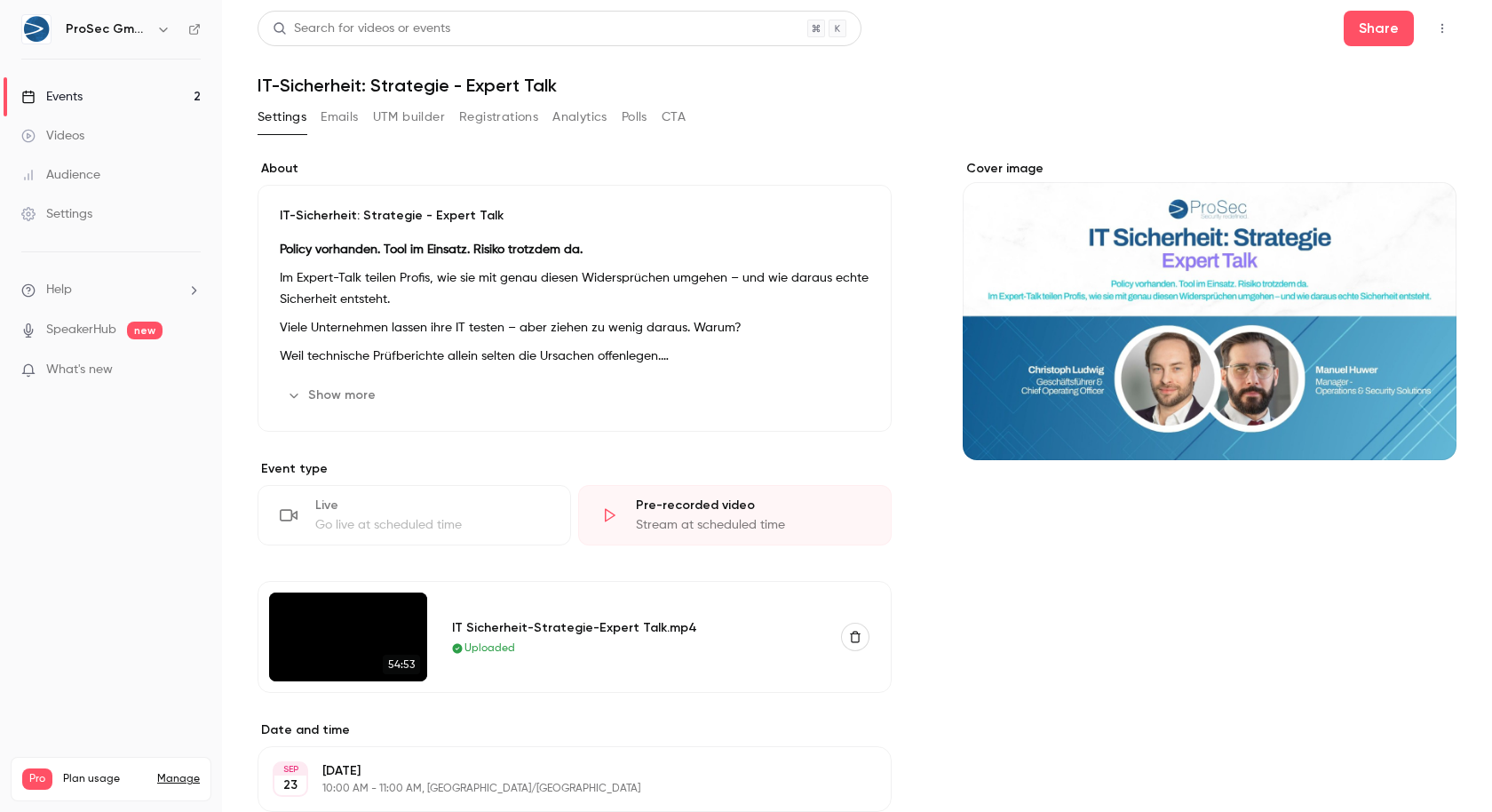
click at [1167, 103] on div "Settings Emails UTM builder Registrations Analytics Polls CTA" at bounding box center [857, 121] width 1199 height 35
